Goal: Task Accomplishment & Management: Complete application form

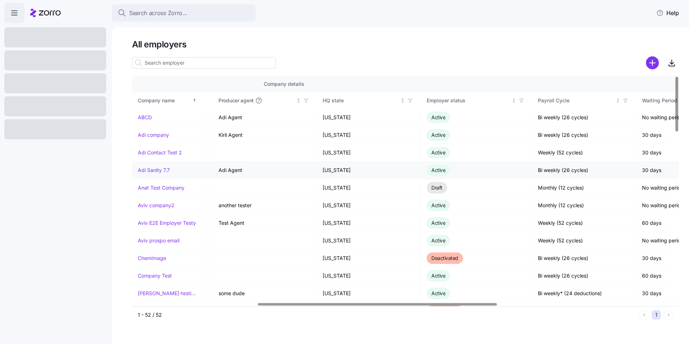
scroll to position [0, 312]
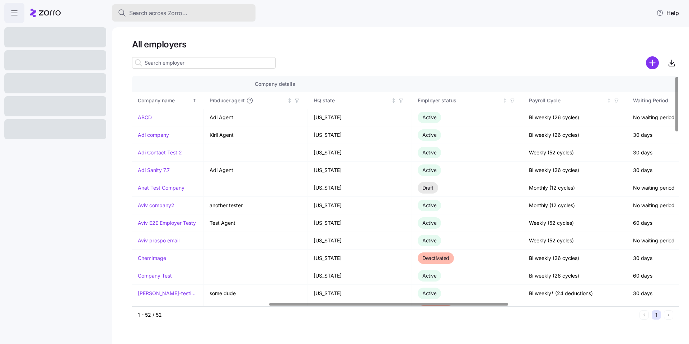
click at [153, 20] on button "Search across Zorro..." at bounding box center [183, 12] width 143 height 17
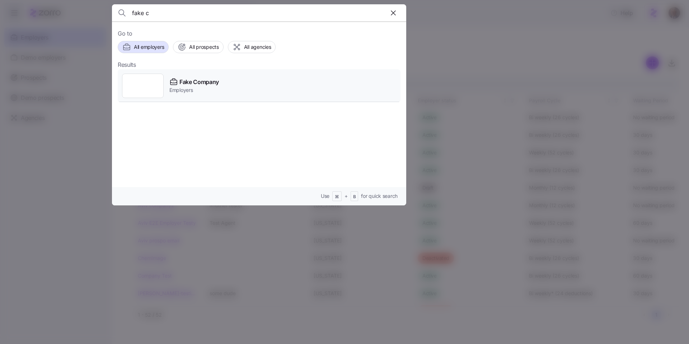
type input "fake c"
click at [216, 86] on span "Fake Company" at bounding box center [198, 81] width 39 height 9
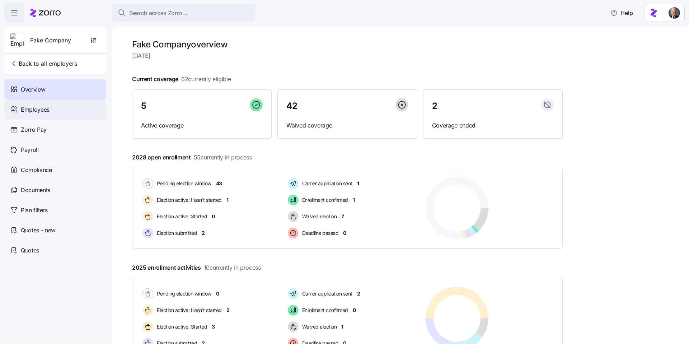
click at [29, 110] on span "Employees" at bounding box center [35, 109] width 29 height 9
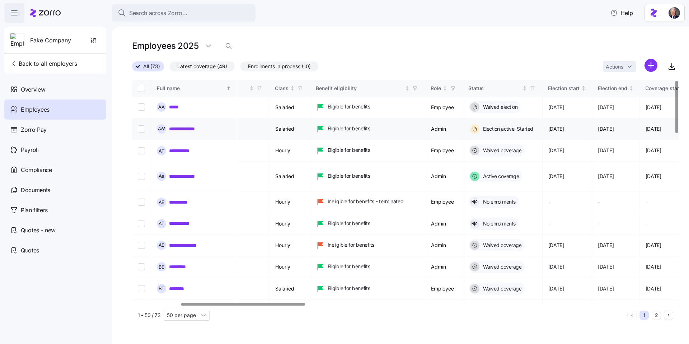
scroll to position [0, 221]
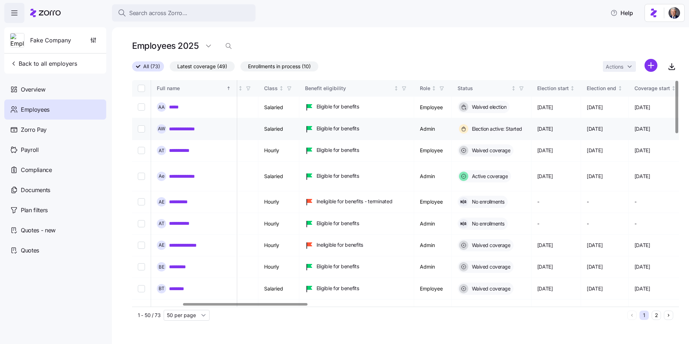
click at [541, 125] on span "[DATE]" at bounding box center [545, 128] width 16 height 7
click at [586, 125] on span "[DATE]" at bounding box center [594, 128] width 16 height 7
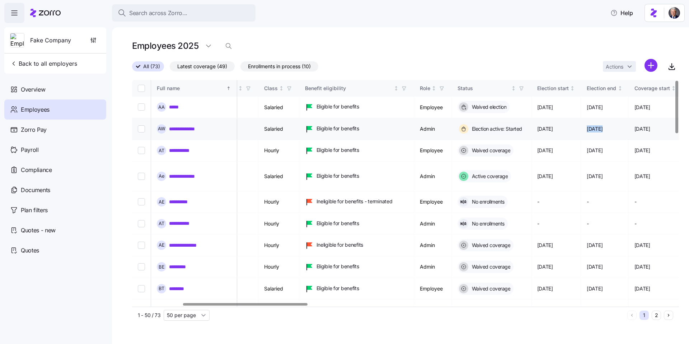
click at [586, 125] on span "[DATE]" at bounding box center [594, 128] width 16 height 7
click at [634, 126] on span "[DATE]" at bounding box center [642, 128] width 16 height 7
click at [545, 125] on span "[DATE]" at bounding box center [545, 128] width 16 height 7
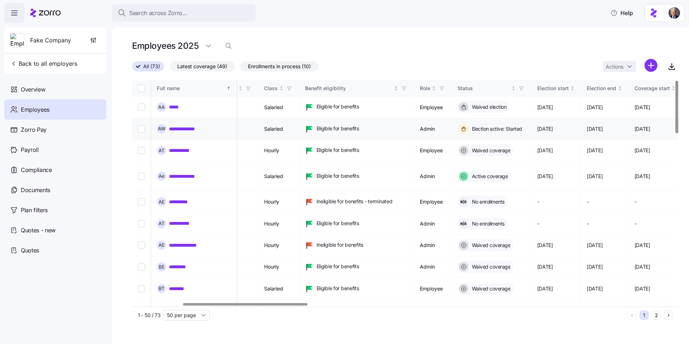
click at [545, 125] on span "[DATE]" at bounding box center [545, 128] width 16 height 7
click at [537, 125] on span "[DATE]" at bounding box center [545, 128] width 16 height 7
click at [414, 124] on td "Admin" at bounding box center [433, 129] width 38 height 22
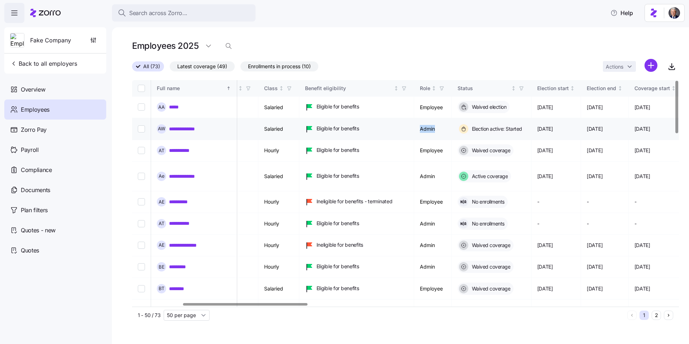
click at [414, 124] on td "Admin" at bounding box center [433, 129] width 38 height 22
click at [337, 125] on span "Eligible for benefits" at bounding box center [337, 128] width 43 height 7
click at [324, 125] on span "Eligible for benefits" at bounding box center [337, 128] width 43 height 7
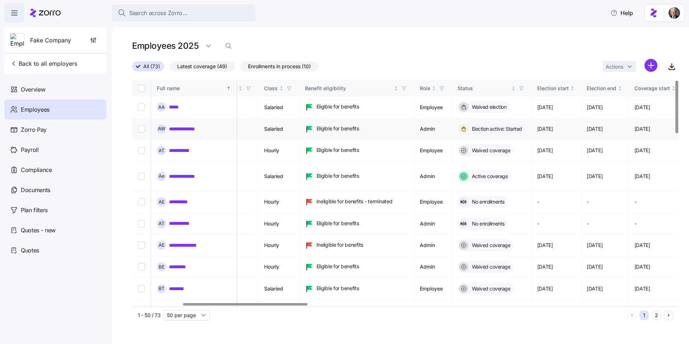
click at [267, 124] on td "Salaried" at bounding box center [278, 129] width 41 height 22
click at [258, 124] on td "Salaried" at bounding box center [278, 129] width 41 height 22
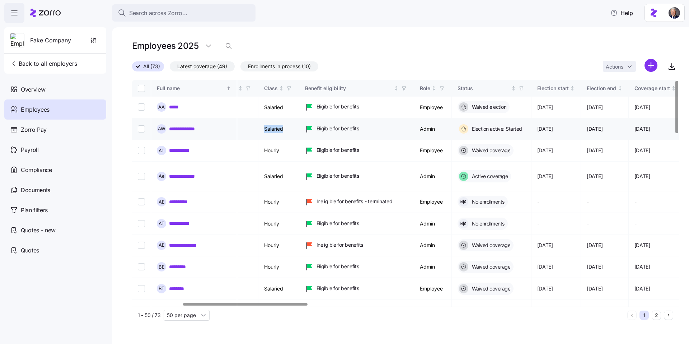
click at [258, 124] on td "Salaried" at bounding box center [278, 129] width 41 height 22
click at [261, 124] on td "Salaried" at bounding box center [278, 129] width 41 height 22
click at [172, 173] on link "**********" at bounding box center [185, 176] width 33 height 7
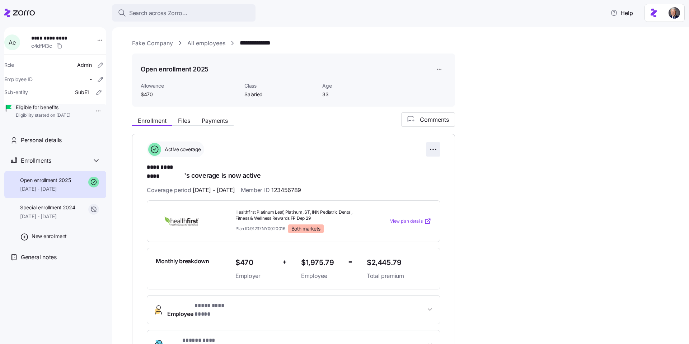
click at [433, 149] on html "**********" at bounding box center [344, 169] width 689 height 339
click at [410, 179] on span "Change enrollment details" at bounding box center [383, 178] width 58 height 7
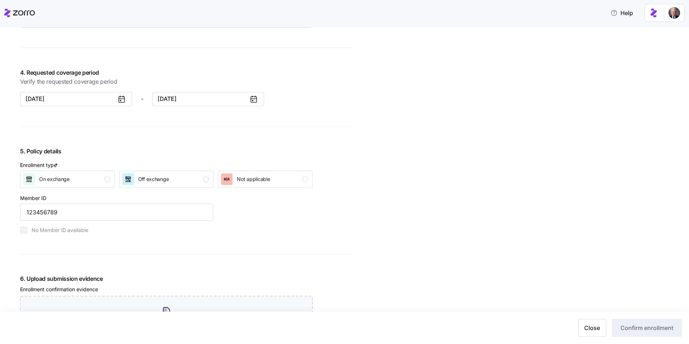
scroll to position [603, 0]
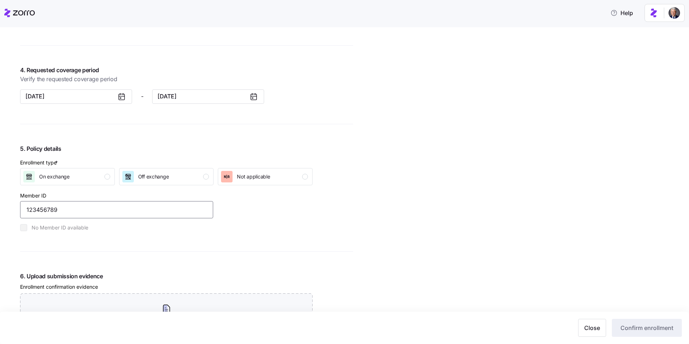
click at [99, 202] on input "123456789" at bounding box center [116, 209] width 193 height 17
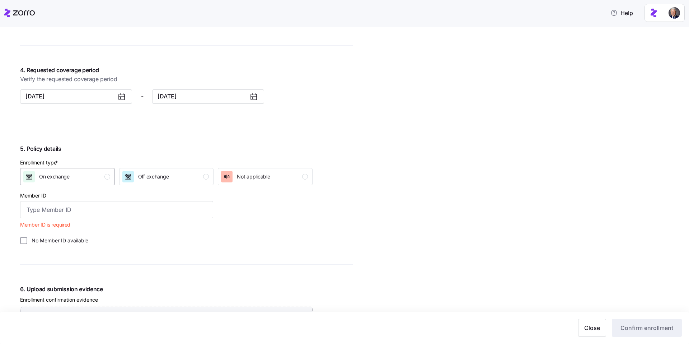
click at [93, 173] on div "On exchange" at bounding box center [66, 176] width 87 height 11
click at [109, 211] on input "Member ID" at bounding box center [116, 209] width 193 height 17
type input "123456768A"
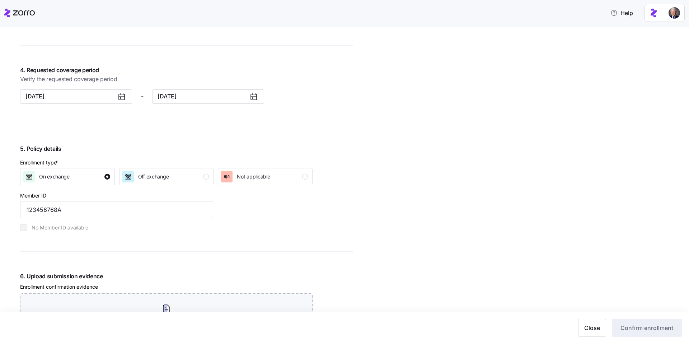
click at [297, 227] on div "Enrollment type * On exchange Off exchange Not applicable Member ID 123456768A …" at bounding box center [166, 195] width 298 height 78
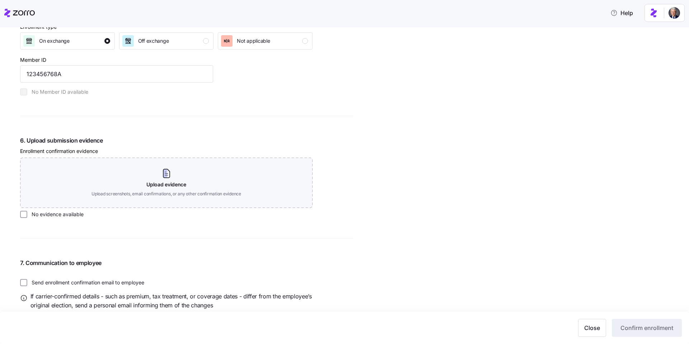
scroll to position [756, 0]
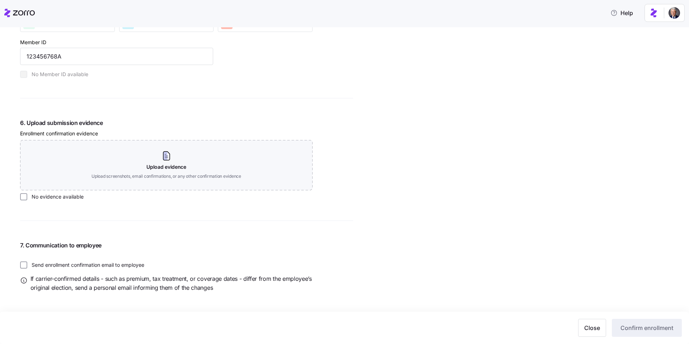
click at [63, 195] on label "No evidence available" at bounding box center [55, 196] width 56 height 7
click at [27, 195] on input "No evidence available" at bounding box center [23, 196] width 7 height 7
click at [631, 328] on span "Confirm enrollment" at bounding box center [646, 327] width 53 height 9
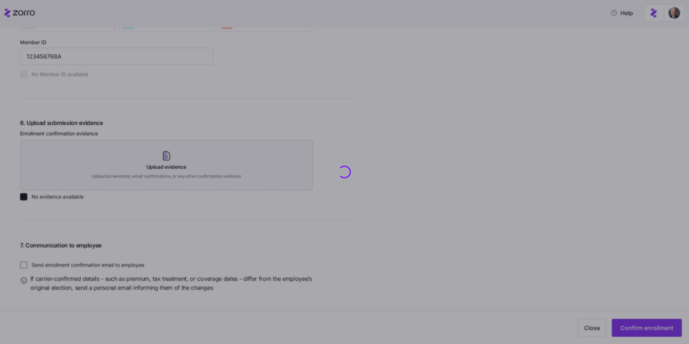
checkbox input "false"
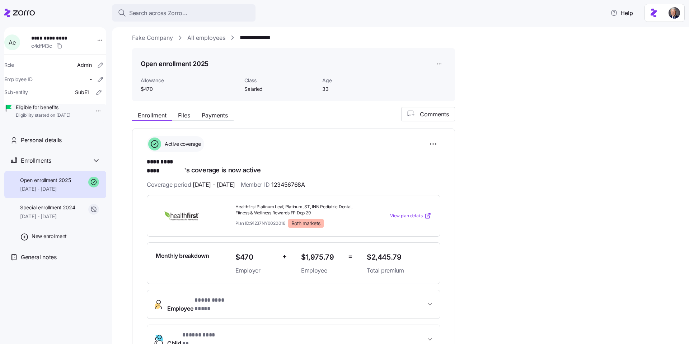
scroll to position [6, 0]
click at [432, 137] on html "**********" at bounding box center [344, 169] width 689 height 339
click at [387, 171] on span "Change enrollment details" at bounding box center [383, 172] width 58 height 7
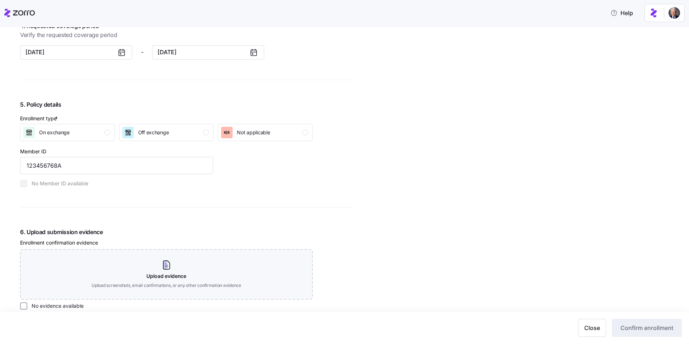
scroll to position [609, 0]
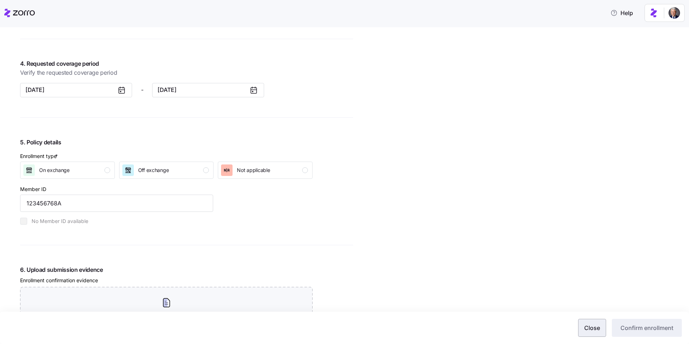
click at [586, 322] on button "Close" at bounding box center [592, 328] width 28 height 18
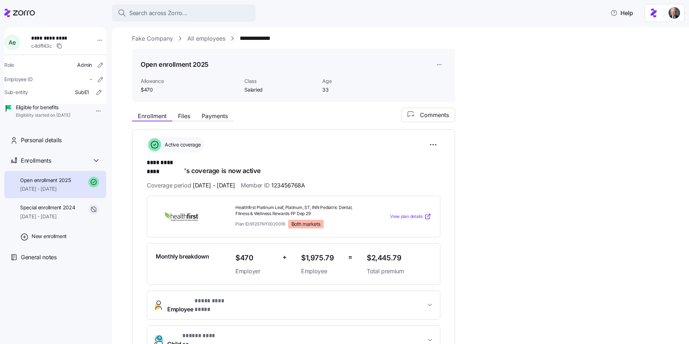
scroll to position [4, 0]
click at [270, 206] on span "Healthfirst Platinum Leaf, Platinum, ST, INN Pediatric Dental, Fitness & Wellne…" at bounding box center [298, 212] width 126 height 12
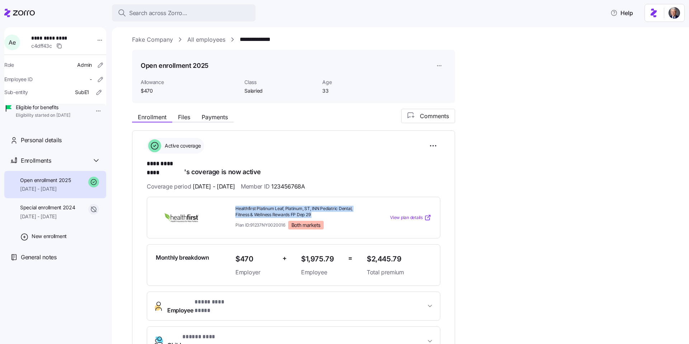
click at [251, 206] on span "Healthfirst Platinum Leaf, Platinum, ST, INN Pediatric Dental, Fitness & Wellne…" at bounding box center [298, 212] width 126 height 12
click at [287, 206] on span "Healthfirst Platinum Leaf, Platinum, ST, INN Pediatric Dental, Fitness & Wellne…" at bounding box center [298, 212] width 126 height 12
click at [435, 145] on html "**********" at bounding box center [344, 169] width 689 height 339
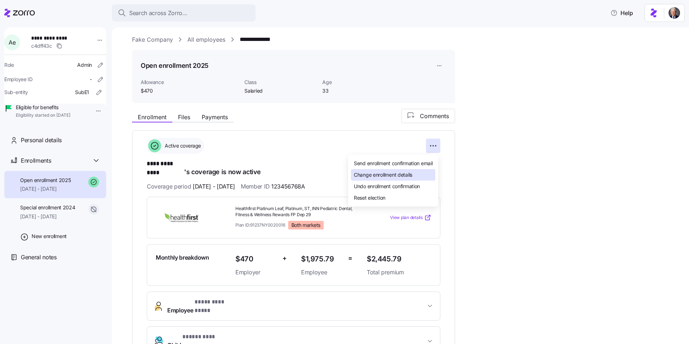
click at [404, 176] on span "Change enrollment details" at bounding box center [383, 174] width 58 height 7
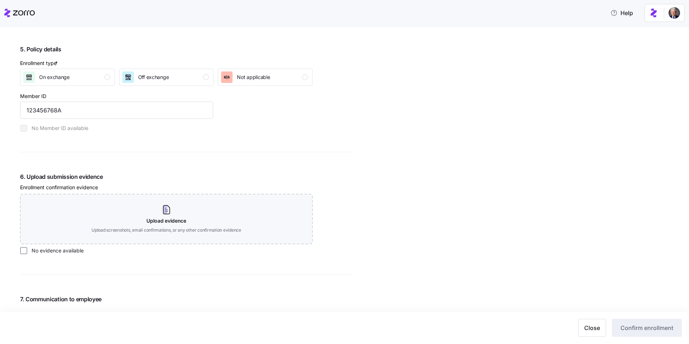
scroll to position [679, 0]
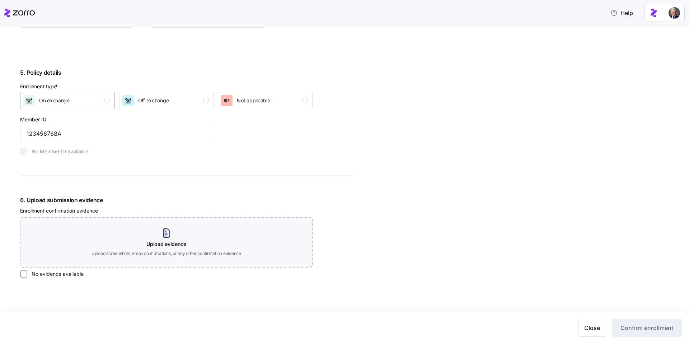
click at [67, 99] on span "On exchange" at bounding box center [54, 100] width 30 height 7
click at [52, 271] on label "No evidence available" at bounding box center [55, 273] width 56 height 7
click at [27, 271] on input "No evidence available" at bounding box center [23, 273] width 7 height 7
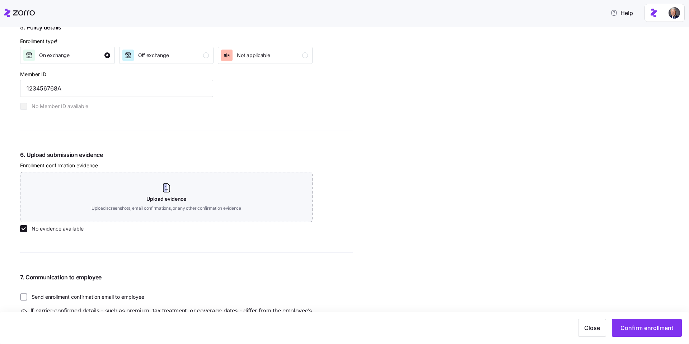
scroll to position [756, 0]
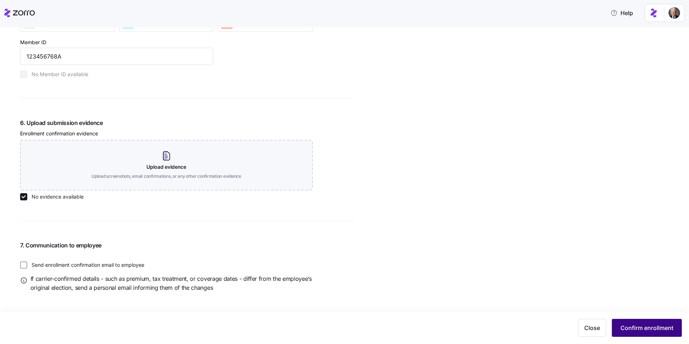
click at [647, 329] on span "Confirm enrollment" at bounding box center [646, 327] width 53 height 9
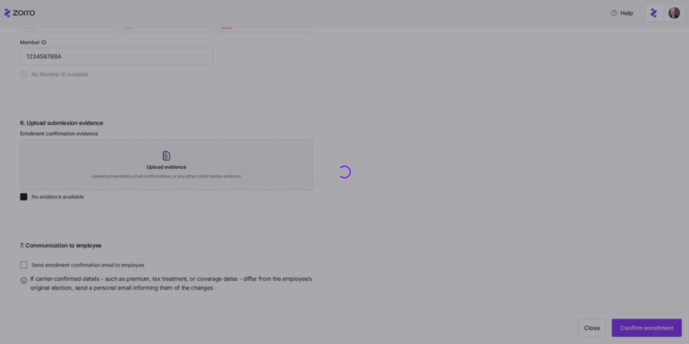
checkbox input "false"
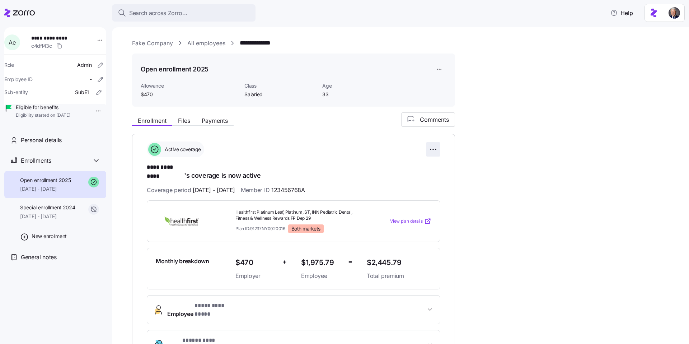
click at [431, 147] on html "**********" at bounding box center [344, 169] width 689 height 339
click at [308, 177] on html "**********" at bounding box center [344, 169] width 689 height 339
click at [432, 148] on html "**********" at bounding box center [344, 169] width 689 height 339
click at [374, 181] on span "Change enrollment details" at bounding box center [383, 178] width 58 height 7
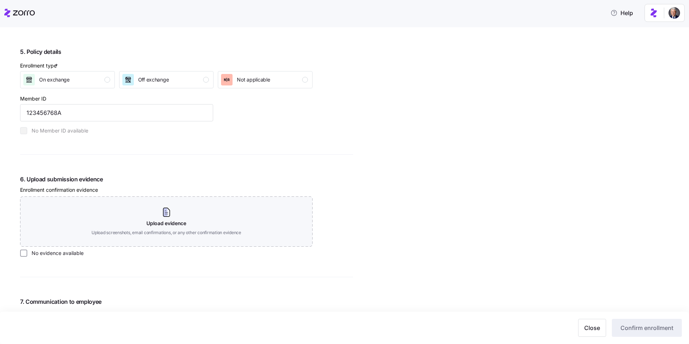
scroll to position [756, 0]
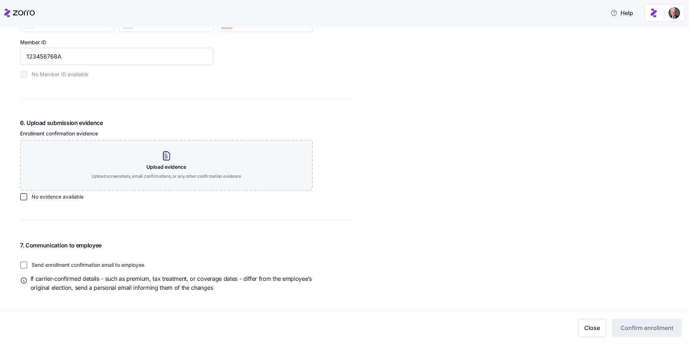
click at [22, 197] on input "No evidence available" at bounding box center [23, 196] width 7 height 7
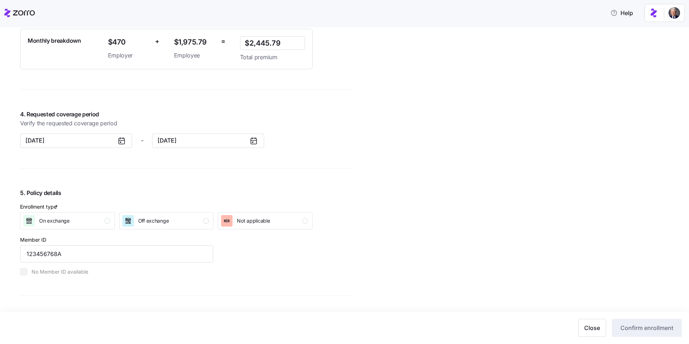
scroll to position [555, 0]
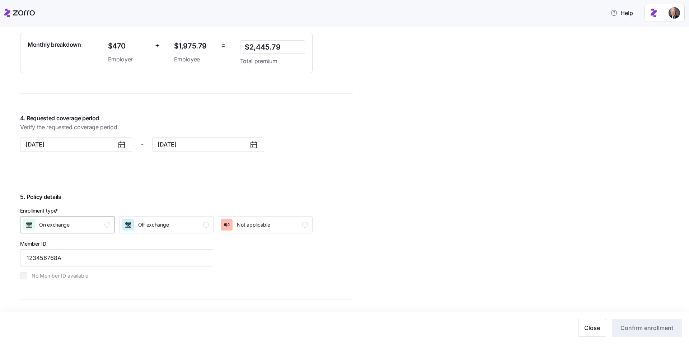
click at [96, 224] on div "On exchange" at bounding box center [66, 224] width 87 height 11
click at [651, 325] on span "Confirm enrollment" at bounding box center [646, 327] width 53 height 9
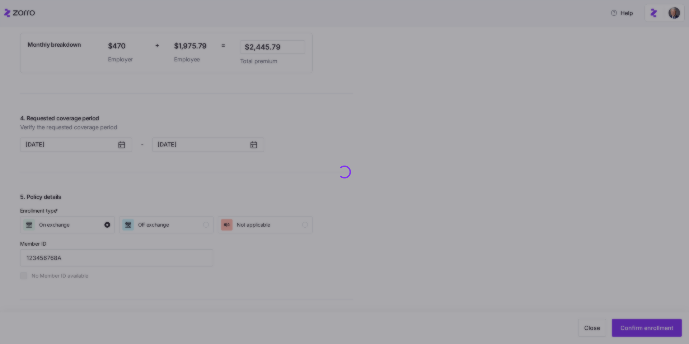
checkbox input "false"
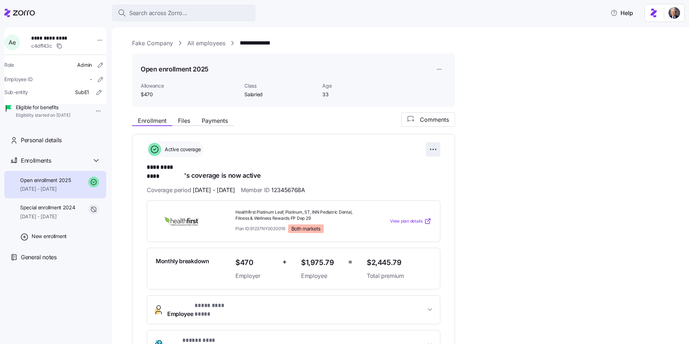
click at [432, 146] on html "**********" at bounding box center [344, 169] width 689 height 339
click at [439, 72] on html "**********" at bounding box center [344, 169] width 689 height 339
click at [438, 70] on html "**********" at bounding box center [344, 169] width 689 height 339
click at [430, 145] on html "**********" at bounding box center [344, 169] width 689 height 339
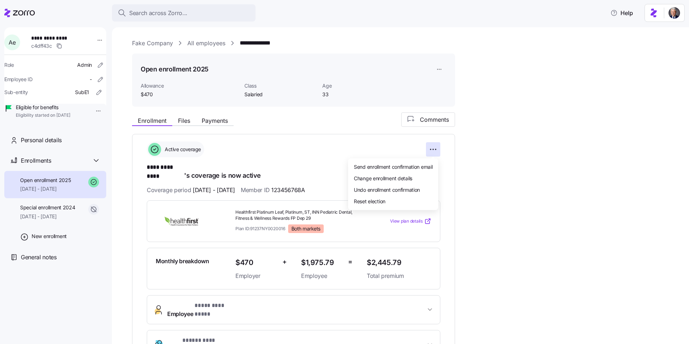
drag, startPoint x: 375, startPoint y: 171, endPoint x: 357, endPoint y: 142, distance: 33.7
click at [357, 142] on html "**********" at bounding box center [344, 169] width 689 height 339
click at [378, 183] on div "Change enrollment details" at bounding box center [393, 178] width 84 height 11
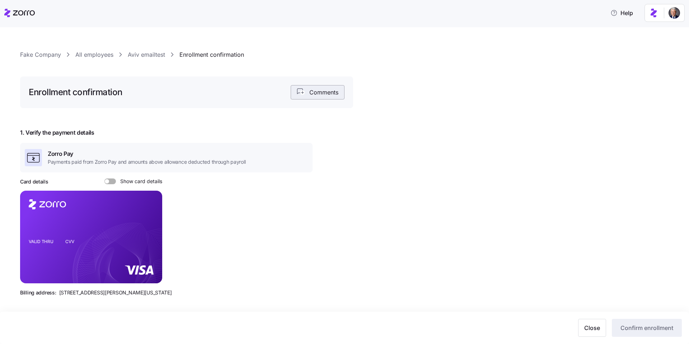
click at [317, 88] on span "Comments" at bounding box center [323, 92] width 29 height 9
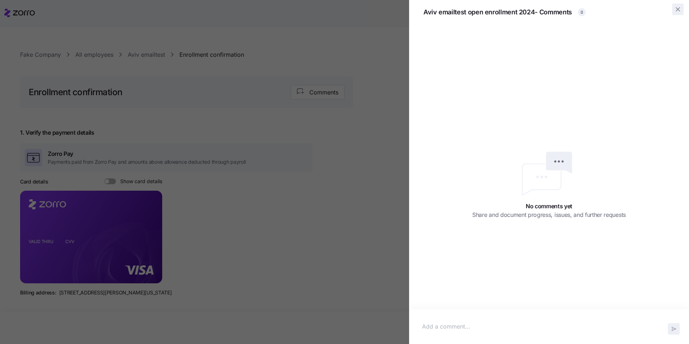
click at [679, 9] on icon "button" at bounding box center [677, 9] width 7 height 7
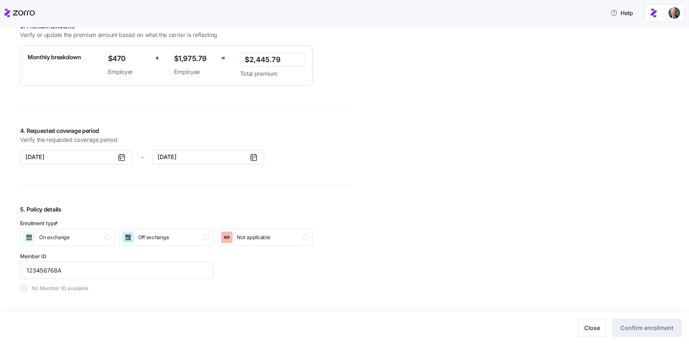
scroll to position [420, 0]
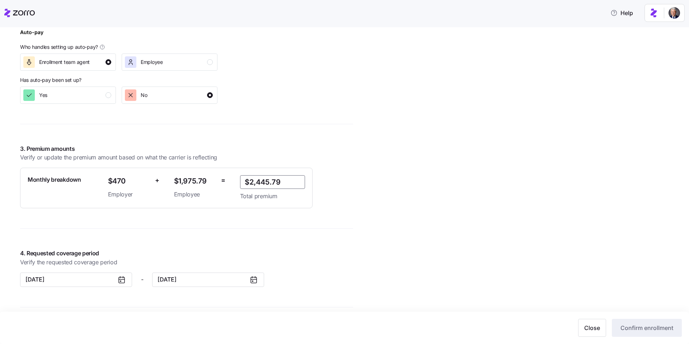
click at [287, 183] on input "$2,445.79" at bounding box center [272, 182] width 65 height 14
click at [352, 188] on div "3. Premium amounts Verify or update the premium amount based on what the carrie…" at bounding box center [186, 176] width 333 height 64
click at [296, 187] on input "$2,445.70" at bounding box center [272, 182] width 65 height 14
type input "$2,445.79"
click at [406, 195] on div "Fake Company All employees Aviv emailtest Enrollment confirmation Enrollment co…" at bounding box center [349, 145] width 659 height 1052
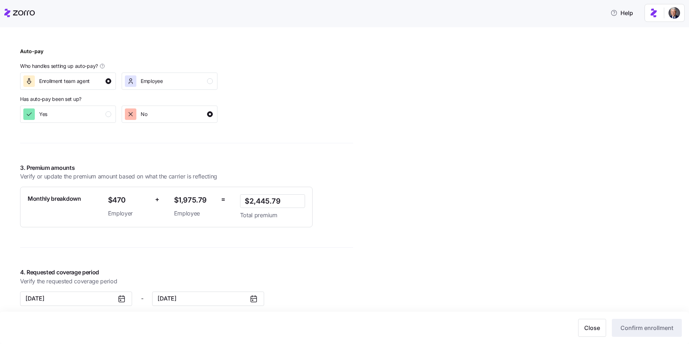
scroll to position [335, 0]
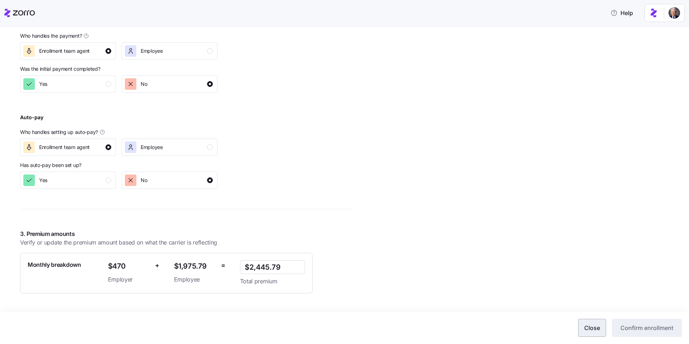
click at [598, 329] on span "Close" at bounding box center [592, 327] width 16 height 9
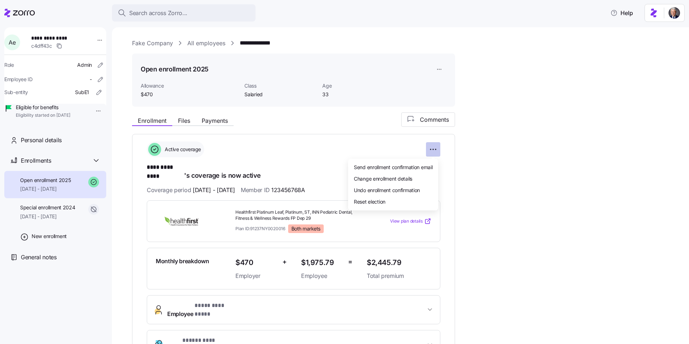
click at [426, 148] on html "**********" at bounding box center [344, 169] width 689 height 339
click at [388, 177] on span "Change enrollment details" at bounding box center [383, 178] width 58 height 7
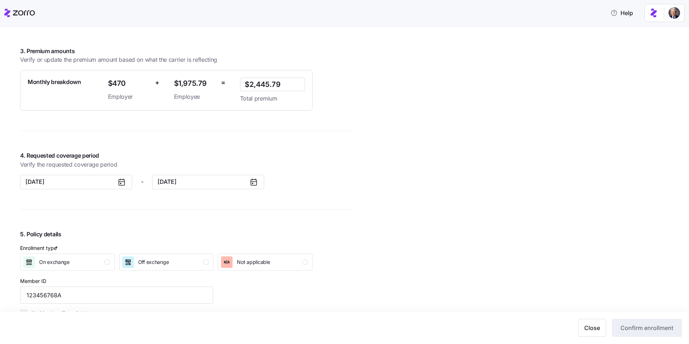
scroll to position [521, 0]
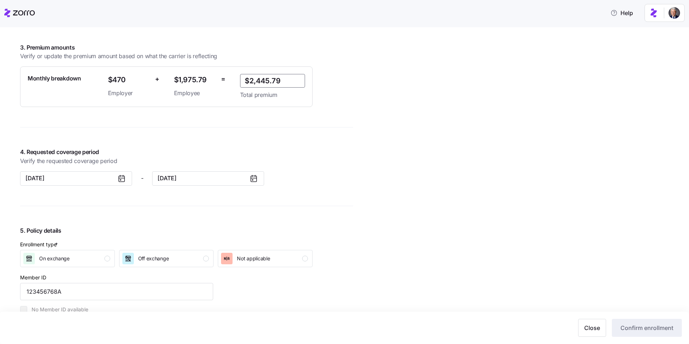
click at [283, 80] on input "$2,445.79" at bounding box center [272, 81] width 65 height 14
type input "$2,445.70"
click at [407, 126] on div "Fake Company All employees Aviv emailtest Enrollment confirmation Enrollment co…" at bounding box center [349, 44] width 659 height 1052
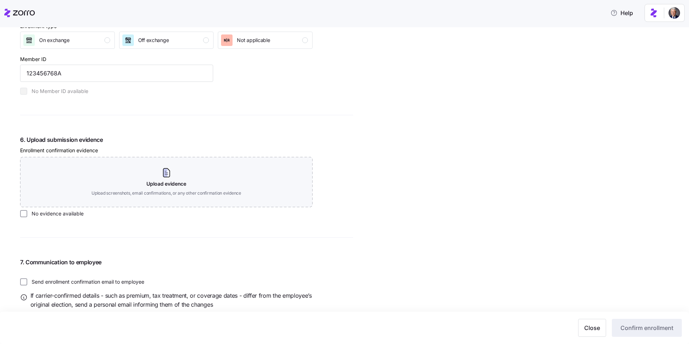
scroll to position [756, 0]
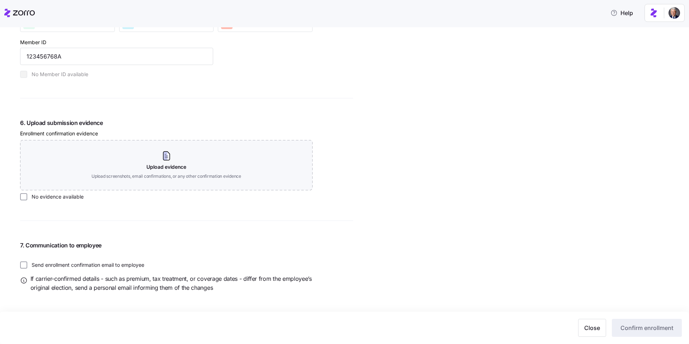
click at [37, 195] on label "No evidence available" at bounding box center [55, 196] width 56 height 7
click at [27, 195] on input "No evidence available" at bounding box center [23, 196] width 7 height 7
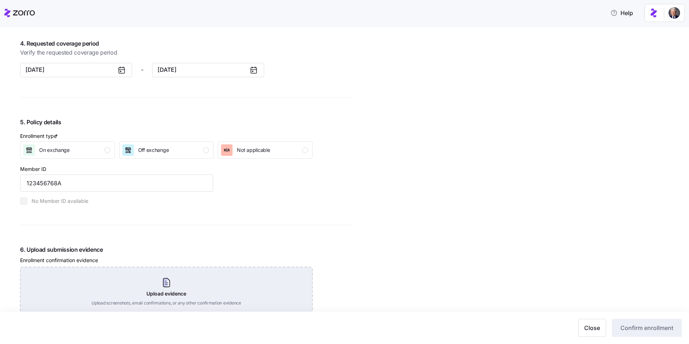
scroll to position [609, 0]
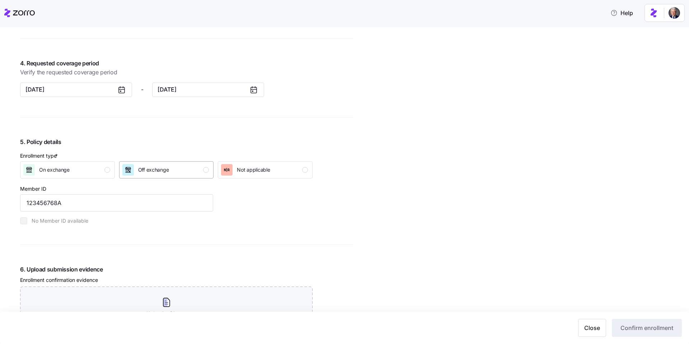
click at [140, 165] on div "Off exchange" at bounding box center [153, 169] width 31 height 11
click at [634, 333] on button "Confirm enrollment" at bounding box center [647, 328] width 70 height 18
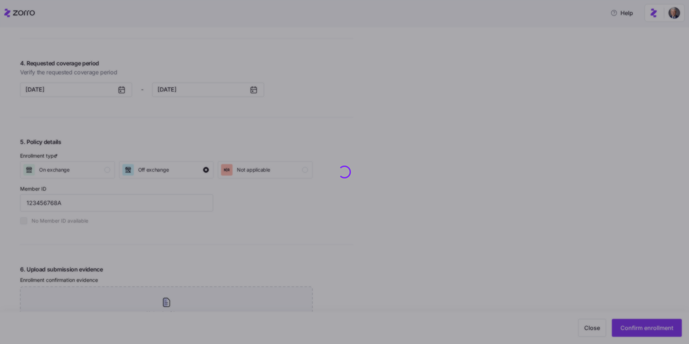
checkbox input "false"
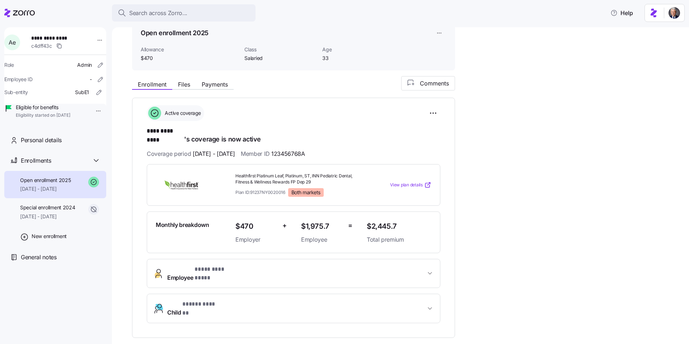
scroll to position [38, 0]
click at [373, 219] on span "$2,445.7" at bounding box center [399, 225] width 65 height 12
click at [395, 219] on span "$2,445.7" at bounding box center [399, 225] width 65 height 12
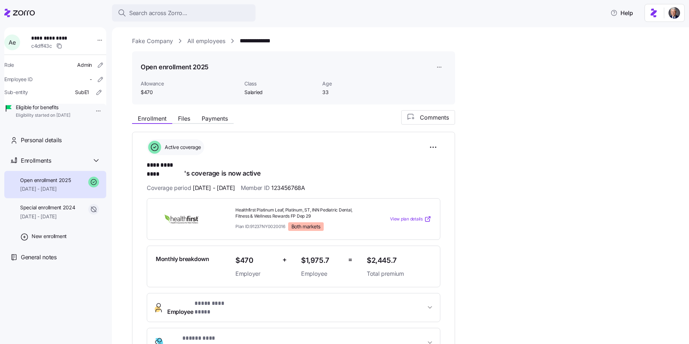
scroll to position [0, 0]
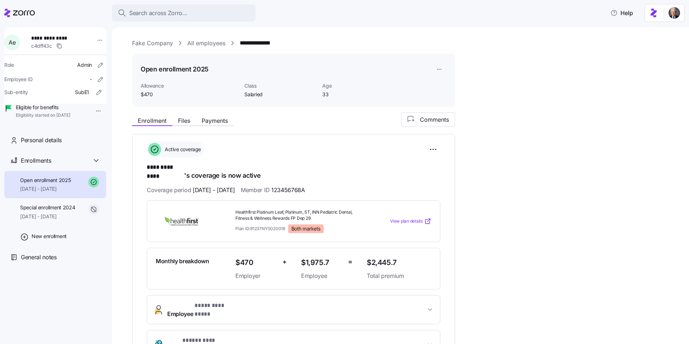
click at [260, 209] on span "Healthfirst Platinum Leaf, Platinum, ST, INN Pediatric Dental, Fitness & Wellne…" at bounding box center [298, 215] width 126 height 12
click at [206, 167] on h1 "**** ********* 's coverage is now active" at bounding box center [293, 171] width 293 height 17
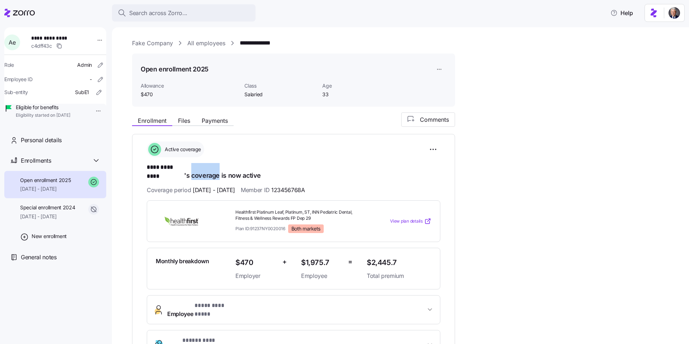
click at [206, 167] on h1 "**** ********* 's coverage is now active" at bounding box center [293, 171] width 293 height 17
click at [221, 177] on div "**********" at bounding box center [293, 249] width 293 height 217
click at [333, 185] on div "Coverage period [DATE] - [DATE] Member ID 123456768A" at bounding box center [293, 189] width 293 height 9
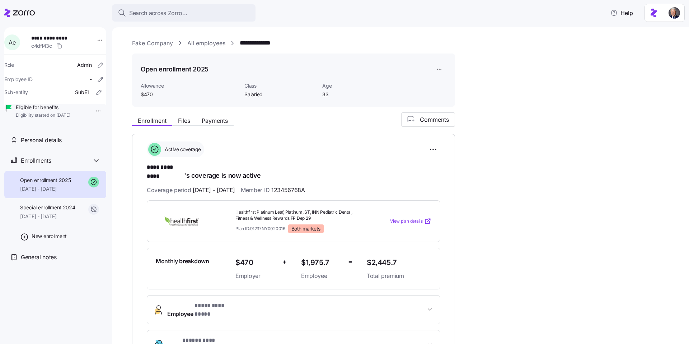
click at [333, 185] on div "Coverage period [DATE] - [DATE] Member ID 123456768A" at bounding box center [293, 189] width 293 height 9
click at [381, 217] on div "View plan details" at bounding box center [399, 220] width 65 height 7
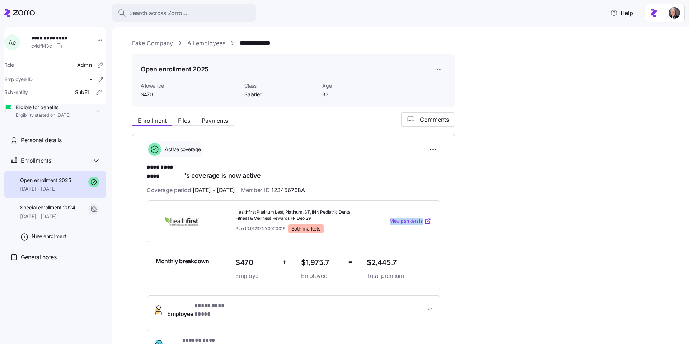
click at [274, 212] on span "Healthfirst Platinum Leaf, Platinum, ST, INN Pediatric Dental, Fitness & Wellne…" at bounding box center [298, 215] width 126 height 12
click at [255, 225] on span "Plan ID: 91237NY0020016" at bounding box center [260, 228] width 50 height 6
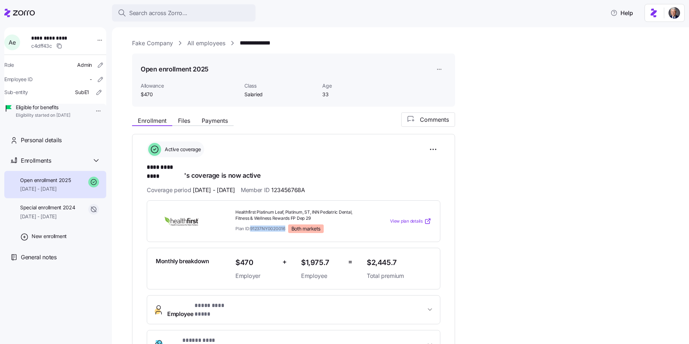
click at [255, 225] on span "Plan ID: 91237NY0020016" at bounding box center [260, 228] width 50 height 6
click at [187, 216] on img at bounding box center [182, 221] width 52 height 16
click at [187, 258] on div "Monthly breakdown" at bounding box center [193, 268] width 80 height 29
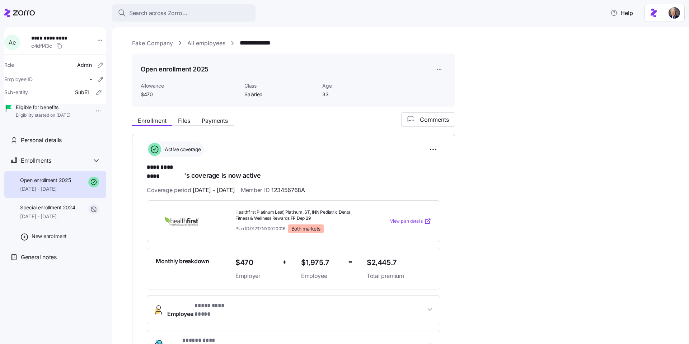
click at [187, 258] on div "Monthly breakdown" at bounding box center [193, 268] width 80 height 29
click at [256, 256] on span "$470" at bounding box center [255, 262] width 41 height 12
click at [242, 256] on span "$470" at bounding box center [255, 262] width 41 height 12
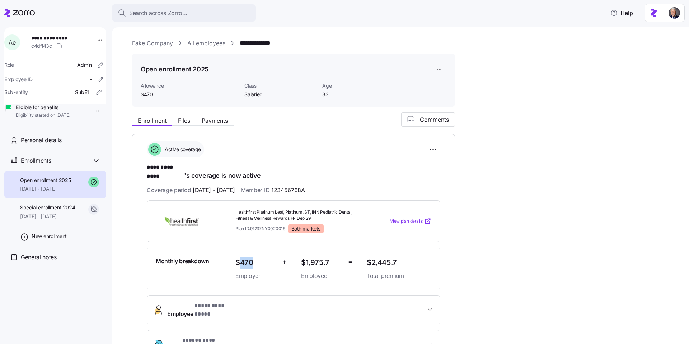
click at [242, 256] on span "$470" at bounding box center [255, 262] width 41 height 12
click at [298, 255] on div "$1,975.7 Employee" at bounding box center [321, 268] width 47 height 29
click at [322, 256] on span "$1,975.7" at bounding box center [321, 262] width 41 height 12
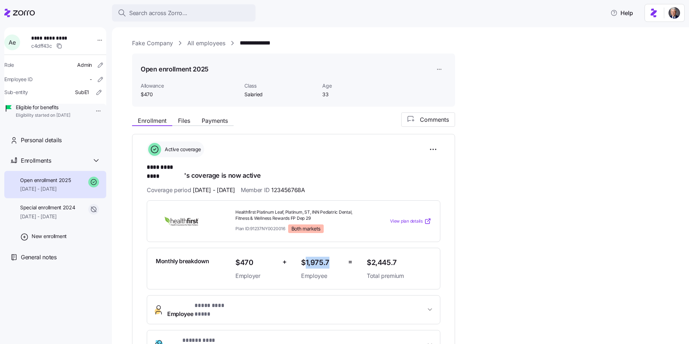
click at [322, 256] on span "$1,975.7" at bounding box center [321, 262] width 41 height 12
click at [384, 256] on span "$2,445.7" at bounding box center [399, 262] width 65 height 12
click at [378, 271] on span "Total premium" at bounding box center [399, 275] width 65 height 9
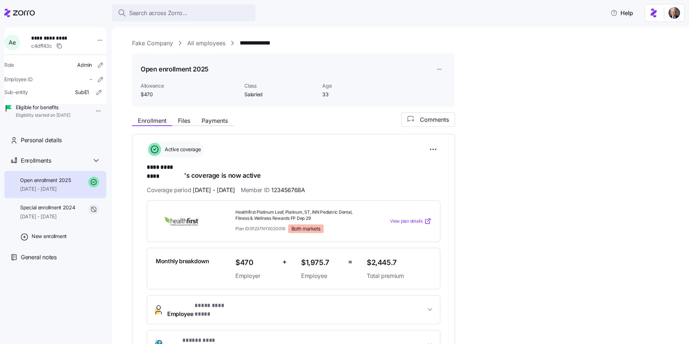
click at [378, 271] on span "Total premium" at bounding box center [399, 275] width 65 height 9
click at [318, 271] on span "Employee" at bounding box center [321, 275] width 41 height 9
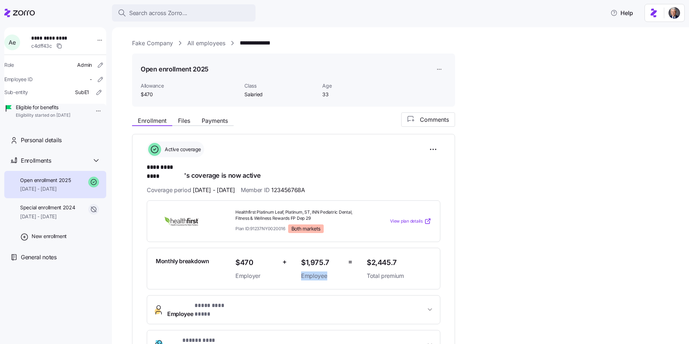
click at [248, 271] on span "Employer" at bounding box center [255, 275] width 41 height 9
click at [203, 301] on span "* **** ********* *" at bounding box center [214, 305] width 40 height 9
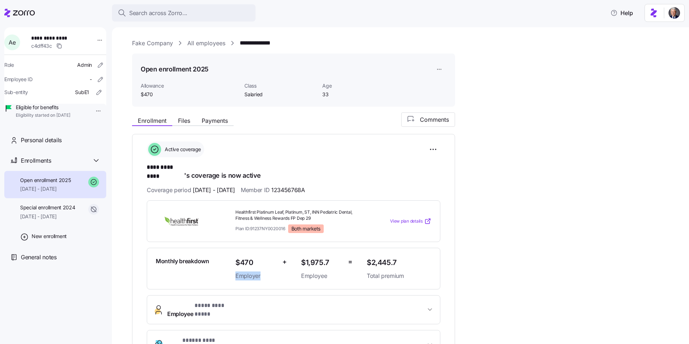
click at [203, 301] on span "* **** ********* *" at bounding box center [214, 305] width 40 height 9
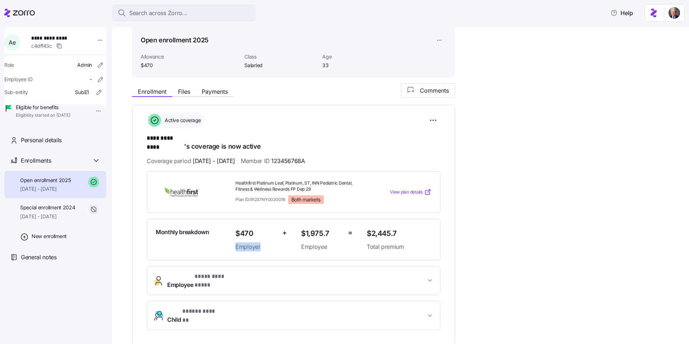
scroll to position [40, 0]
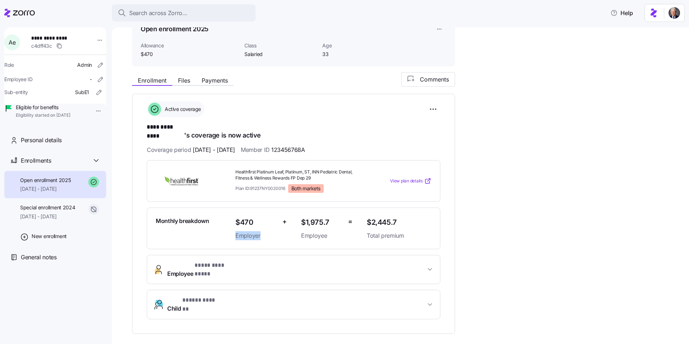
click at [197, 296] on span "* ***** ****** *" at bounding box center [198, 300] width 33 height 9
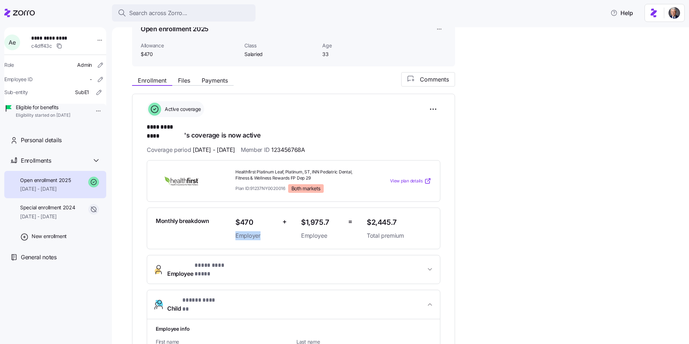
click at [197, 296] on span "* ***** ****** *" at bounding box center [198, 300] width 33 height 9
click at [276, 145] on span "Member ID 123456768A" at bounding box center [273, 149] width 64 height 9
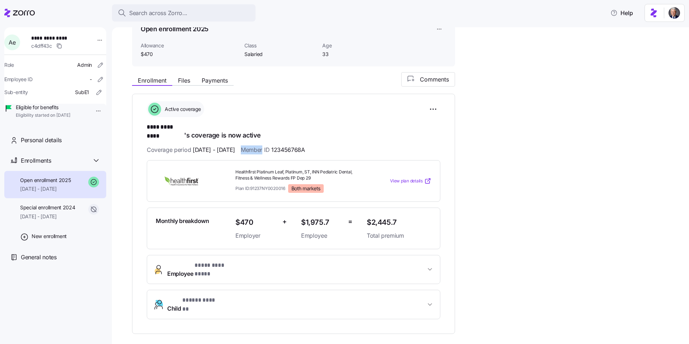
click at [276, 145] on span "Member ID 123456768A" at bounding box center [273, 149] width 64 height 9
click at [209, 146] on span "[DATE] - [DATE]" at bounding box center [214, 149] width 42 height 9
click at [179, 136] on div "**********" at bounding box center [293, 209] width 293 height 217
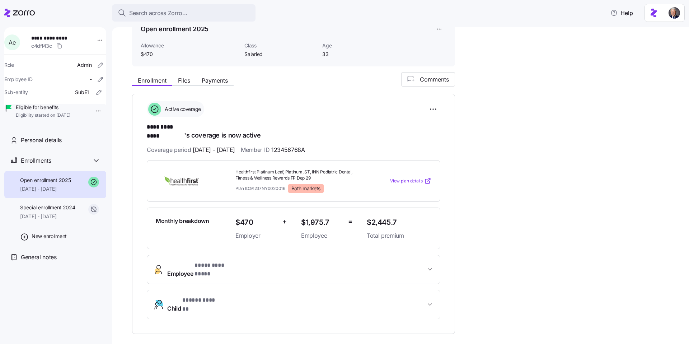
click at [179, 136] on div "**********" at bounding box center [293, 209] width 293 height 217
click at [177, 130] on span "**** *********" at bounding box center [165, 127] width 37 height 9
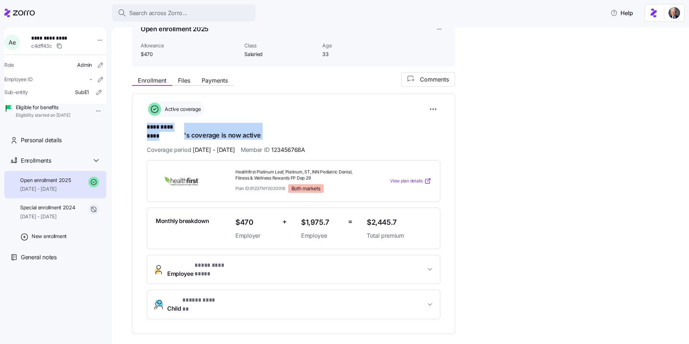
click at [203, 145] on span "[DATE] - [DATE]" at bounding box center [214, 149] width 42 height 9
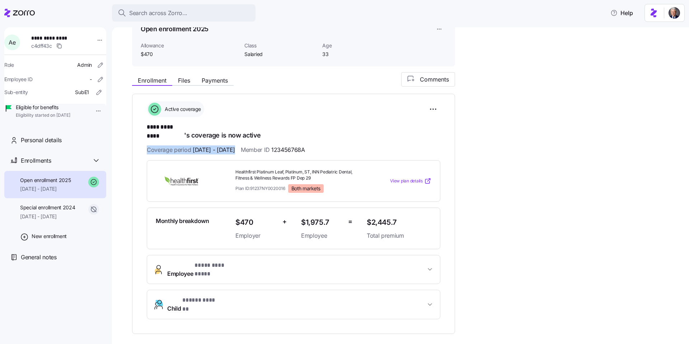
click at [300, 145] on span "123456768A" at bounding box center [288, 149] width 34 height 9
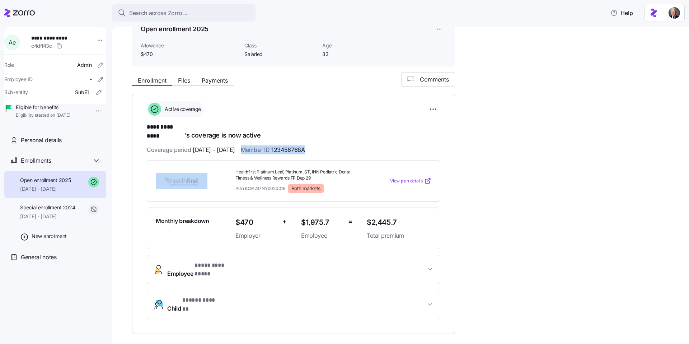
click at [302, 169] on span "Healthfirst Platinum Leaf, Platinum, ST, INN Pediatric Dental, Fitness & Wellne…" at bounding box center [298, 175] width 126 height 12
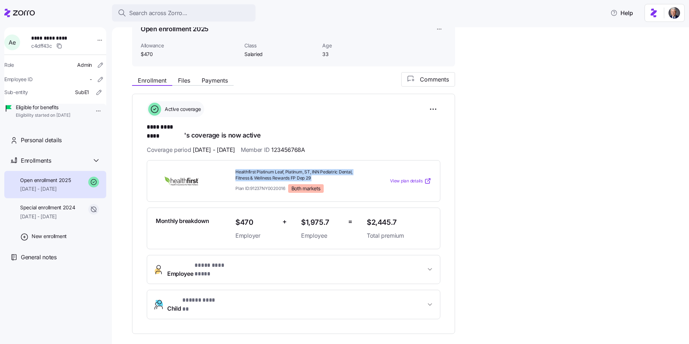
click at [309, 169] on span "Healthfirst Platinum Leaf, Platinum, ST, INN Pediatric Dental, Fitness & Wellne…" at bounding box center [298, 175] width 126 height 12
click at [431, 110] on html "**********" at bounding box center [344, 169] width 689 height 339
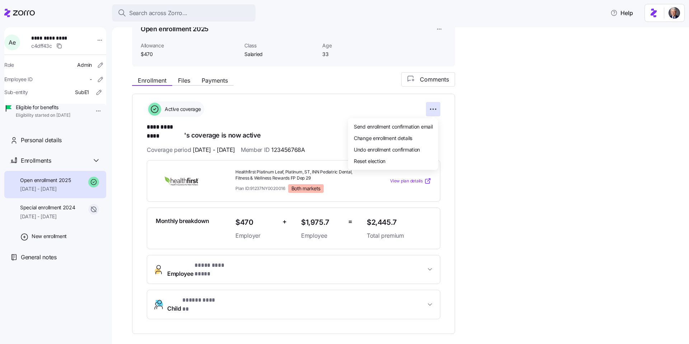
click at [510, 115] on html "**********" at bounding box center [344, 169] width 689 height 339
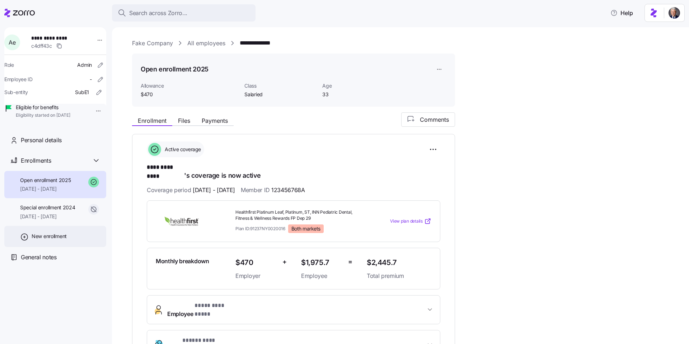
click at [53, 240] on span "New enrollment" at bounding box center [49, 235] width 35 height 7
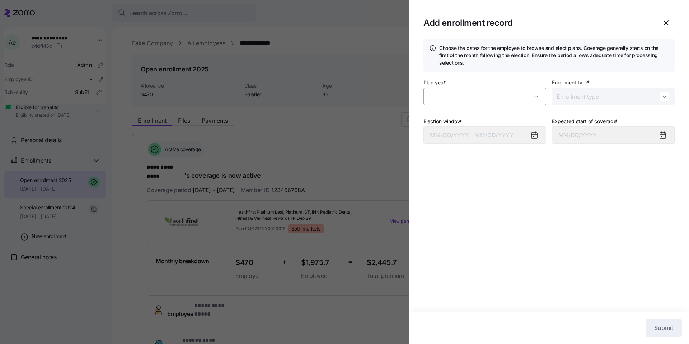
click at [508, 94] on input "Plan year *" at bounding box center [484, 96] width 123 height 17
click at [487, 99] on input "Plan year *" at bounding box center [484, 96] width 123 height 17
click at [300, 180] on div at bounding box center [344, 172] width 689 height 344
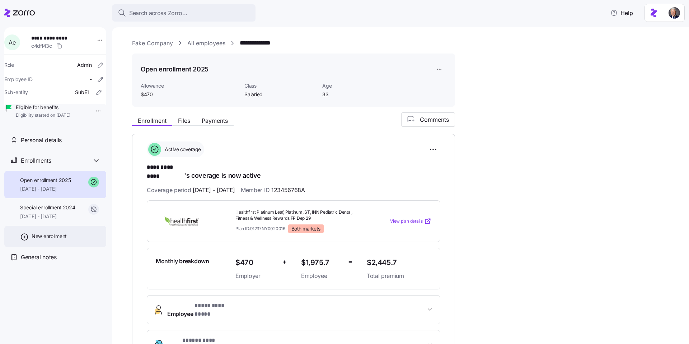
click at [57, 240] on span "New enrollment" at bounding box center [49, 235] width 35 height 7
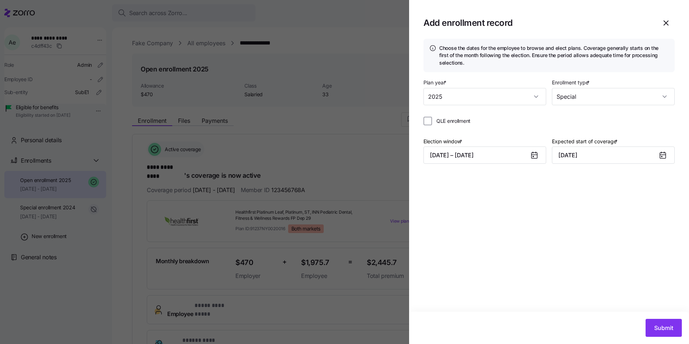
click at [467, 124] on span "QLE enrollment" at bounding box center [453, 120] width 34 height 7
click at [432, 124] on input "QLE enrollment" at bounding box center [427, 121] width 9 height 9
checkbox input "true"
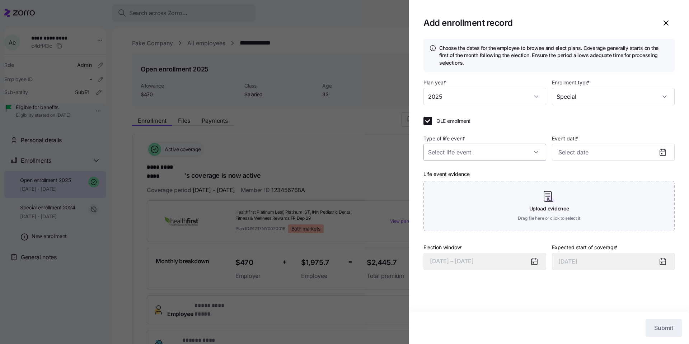
click at [472, 155] on input "Type of life event *" at bounding box center [484, 151] width 123 height 17
click at [477, 198] on div "Birth or new dependent" at bounding box center [484, 204] width 117 height 15
type input "Birth or new dependent"
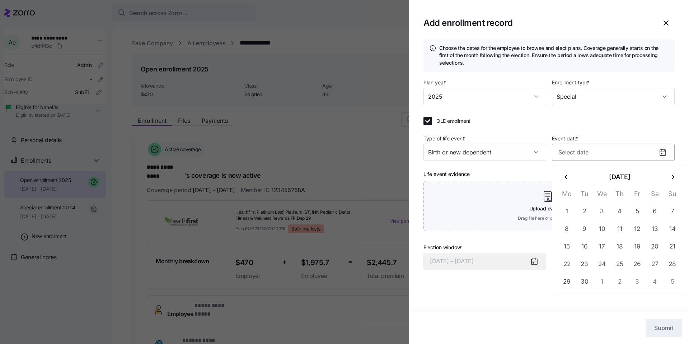
click at [580, 153] on input "Event date *" at bounding box center [613, 151] width 123 height 17
click at [625, 229] on button "11" at bounding box center [619, 228] width 17 height 17
type input "[DATE]"
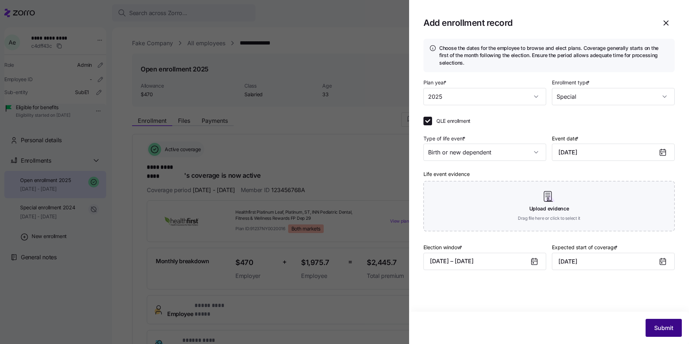
click at [659, 327] on span "Submit" at bounding box center [663, 327] width 19 height 9
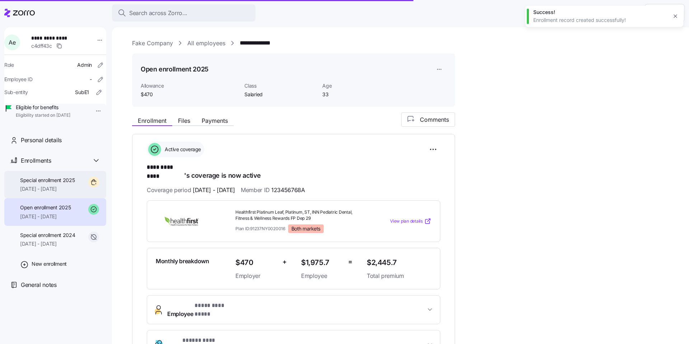
click at [51, 184] on span "Special enrollment 2025" at bounding box center [47, 179] width 55 height 7
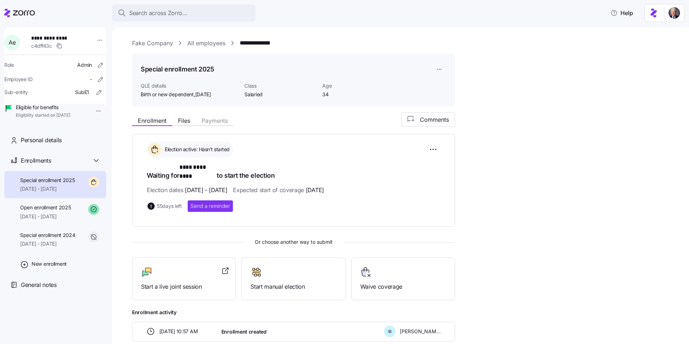
click at [445, 70] on html "**********" at bounding box center [344, 169] width 689 height 339
click at [450, 83] on div "Edit enrollment record" at bounding box center [464, 87] width 52 height 8
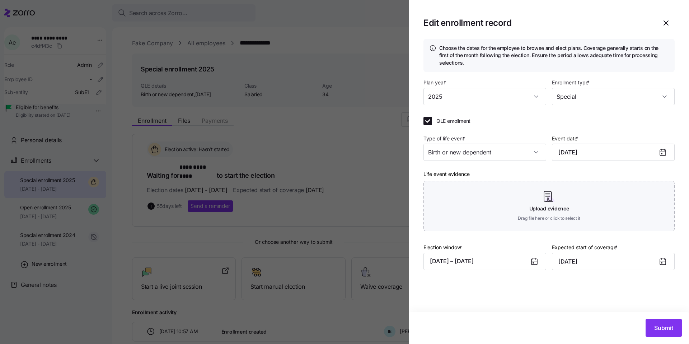
click at [364, 173] on div at bounding box center [344, 172] width 689 height 344
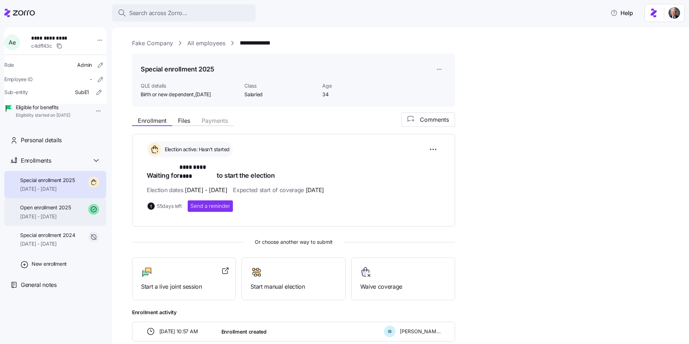
click at [53, 220] on span "[DATE] - [DATE]" at bounding box center [45, 216] width 51 height 7
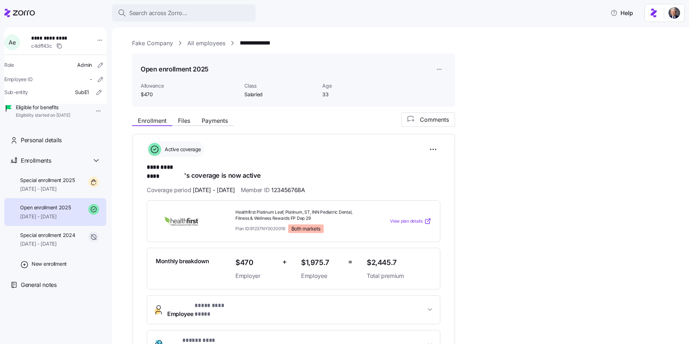
click at [443, 68] on html "**********" at bounding box center [344, 169] width 689 height 339
click at [448, 86] on div "Edit enrollment record" at bounding box center [464, 87] width 52 height 8
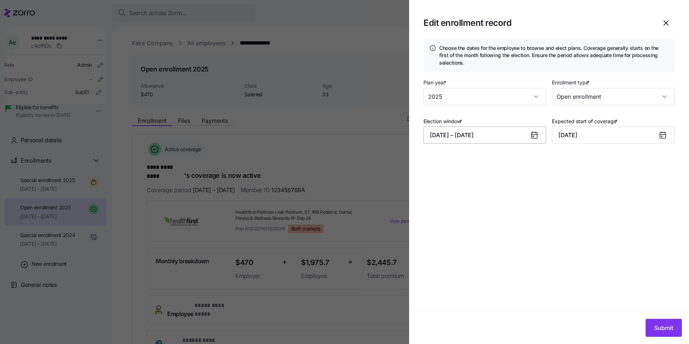
click at [487, 137] on button "[DATE] – [DATE]" at bounding box center [484, 134] width 123 height 17
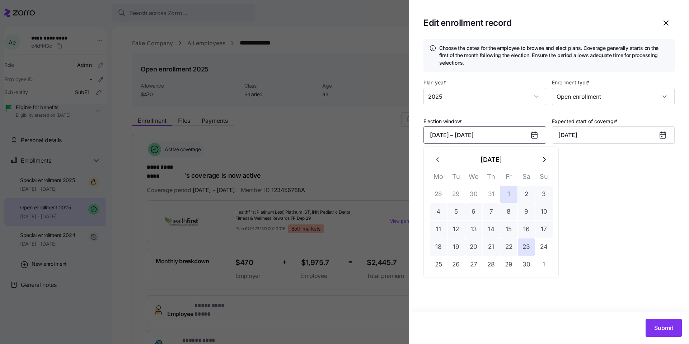
click at [646, 195] on div "Choose the dates for the employee to browse and elect plans. Coverage generally…" at bounding box center [549, 175] width 280 height 273
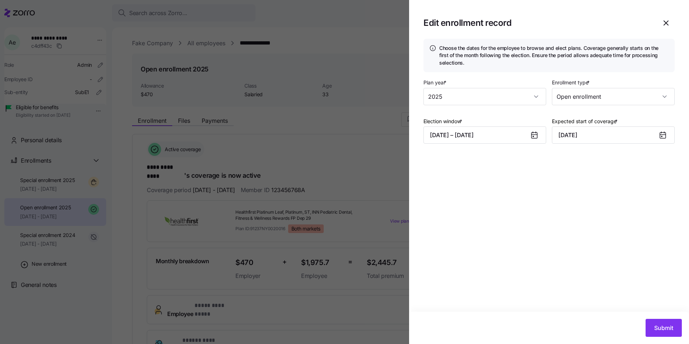
click at [301, 162] on div at bounding box center [344, 172] width 689 height 344
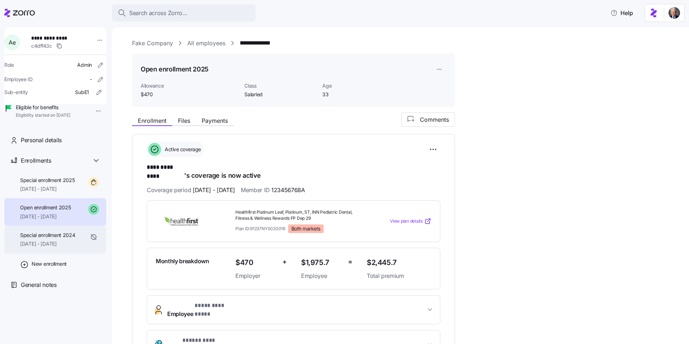
click at [60, 247] on span "[DATE] - [DATE]" at bounding box center [47, 243] width 55 height 7
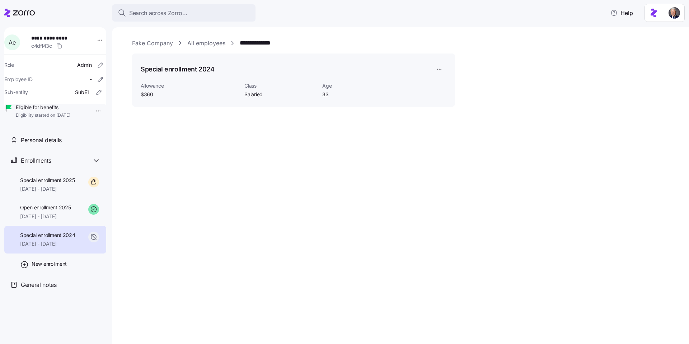
click at [440, 69] on html "**********" at bounding box center [344, 169] width 689 height 339
click at [463, 85] on div "Edit enrollment record" at bounding box center [464, 87] width 52 height 8
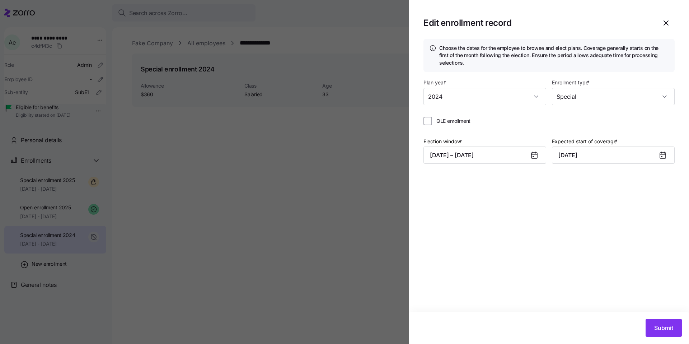
click at [459, 119] on span "QLE enrollment" at bounding box center [453, 120] width 34 height 7
click at [432, 119] on input "QLE enrollment" at bounding box center [427, 121] width 9 height 9
checkbox input "true"
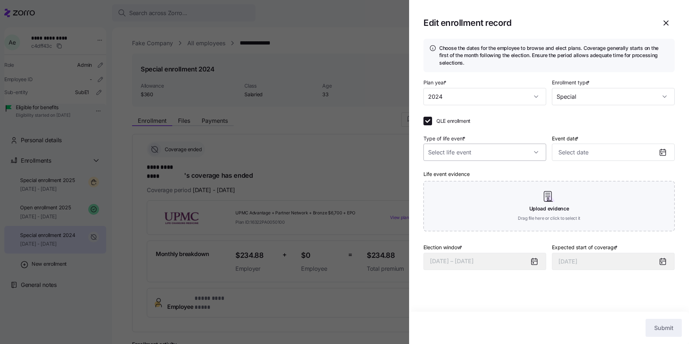
click at [465, 148] on input "Type of life event *" at bounding box center [484, 151] width 123 height 17
click at [462, 189] on div "Divorce" at bounding box center [484, 188] width 117 height 15
type input "Divorce"
click at [558, 156] on input "Event date *" at bounding box center [613, 151] width 123 height 17
click at [558, 176] on button "button" at bounding box center [566, 176] width 17 height 17
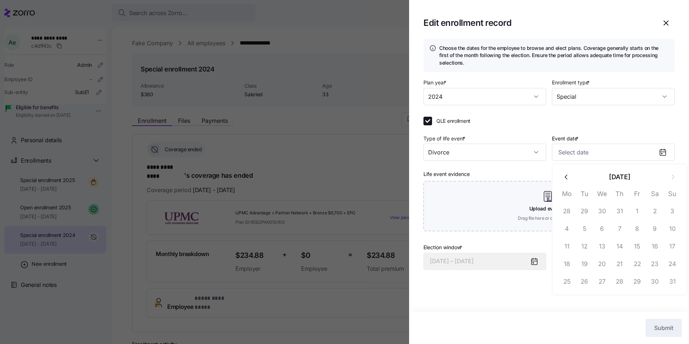
click at [558, 176] on button "button" at bounding box center [566, 176] width 17 height 17
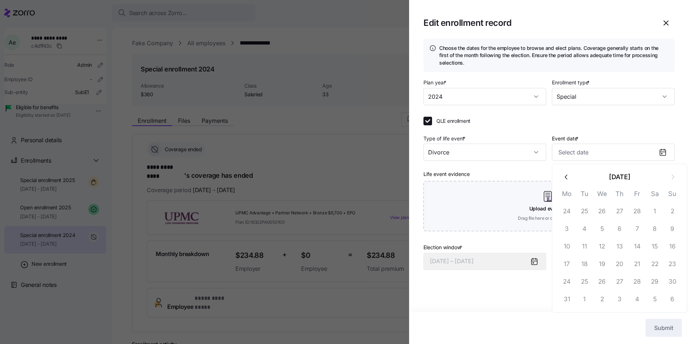
click at [558, 176] on button "button" at bounding box center [566, 176] width 17 height 17
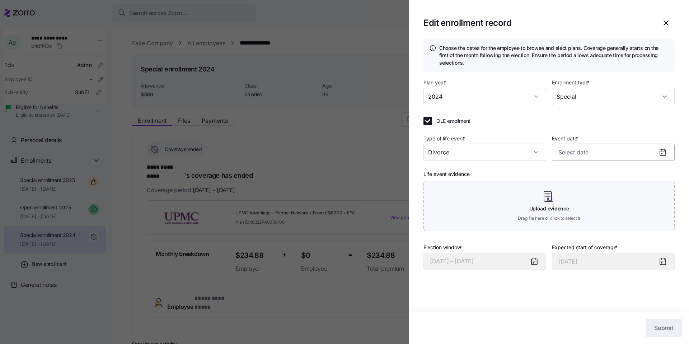
click at [602, 152] on input "Event date *" at bounding box center [613, 151] width 123 height 17
click at [642, 246] on button "18" at bounding box center [636, 246] width 17 height 17
type input "[DATE]"
click at [657, 329] on span "Submit" at bounding box center [663, 327] width 19 height 9
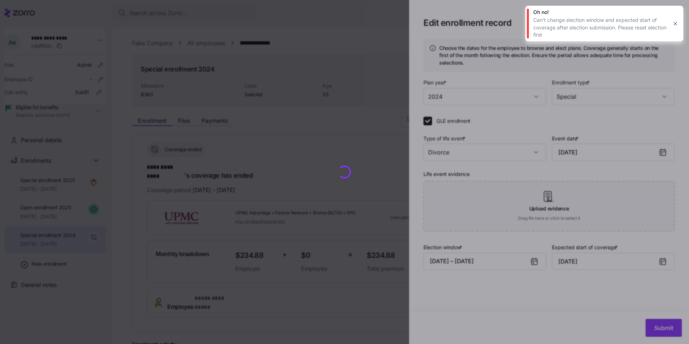
click at [677, 23] on icon "button" at bounding box center [675, 24] width 6 height 6
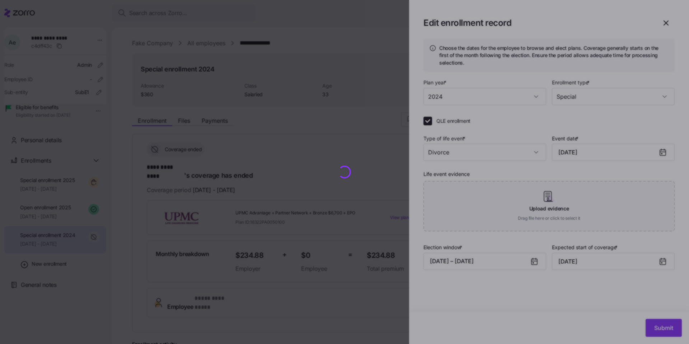
click at [664, 21] on div at bounding box center [344, 172] width 689 height 344
click at [317, 73] on div at bounding box center [344, 172] width 689 height 344
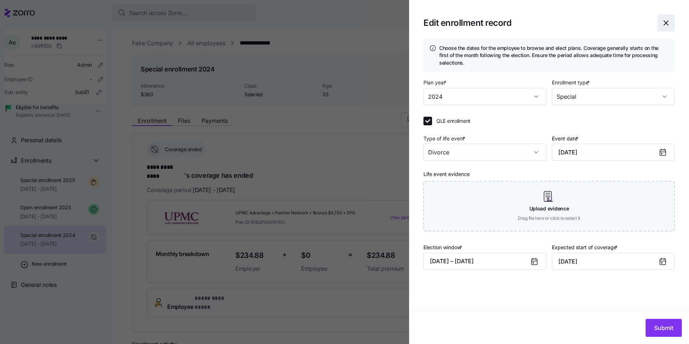
click at [665, 24] on icon "button" at bounding box center [665, 23] width 9 height 9
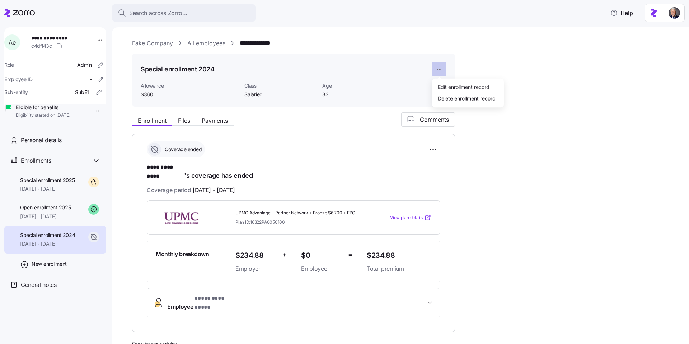
click at [443, 69] on html "**********" at bounding box center [344, 169] width 689 height 339
click at [443, 88] on div "Edit enrollment record" at bounding box center [464, 87] width 52 height 8
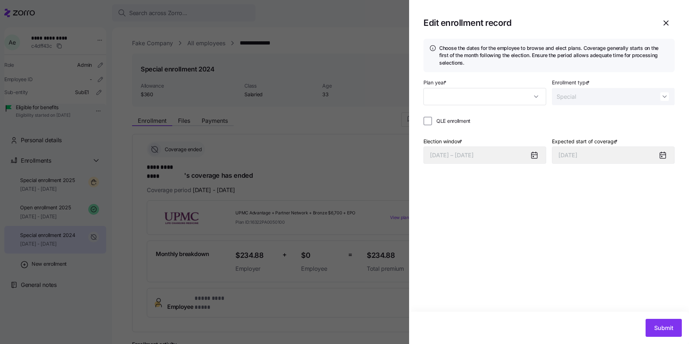
type input "2024"
click at [500, 154] on button "[DATE] – [DATE]" at bounding box center [484, 154] width 123 height 17
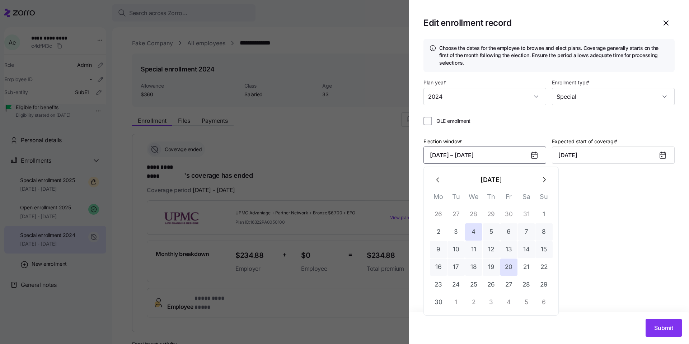
click at [600, 190] on div "Choose the dates for the employee to browse and elect plans. Coverage generally…" at bounding box center [549, 175] width 280 height 273
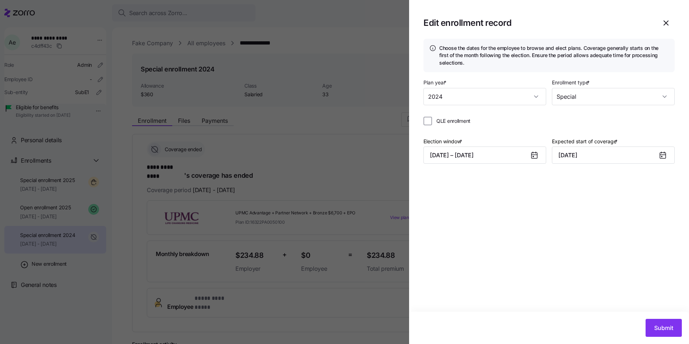
click at [466, 118] on span "QLE enrollment" at bounding box center [453, 120] width 34 height 7
click at [432, 118] on input "QLE enrollment" at bounding box center [427, 121] width 9 height 9
checkbox input "true"
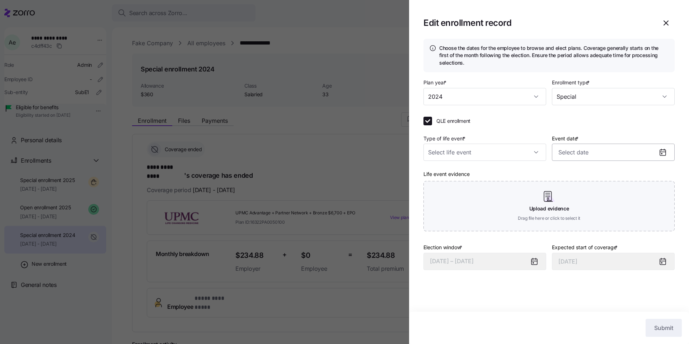
click at [572, 154] on input "Event date *" at bounding box center [613, 151] width 123 height 17
click at [506, 157] on input "Type of life event *" at bounding box center [484, 151] width 123 height 17
click at [495, 214] on div "Death in family" at bounding box center [484, 218] width 117 height 15
type input "Death in family"
click at [586, 145] on input "Event date *" at bounding box center [613, 151] width 123 height 17
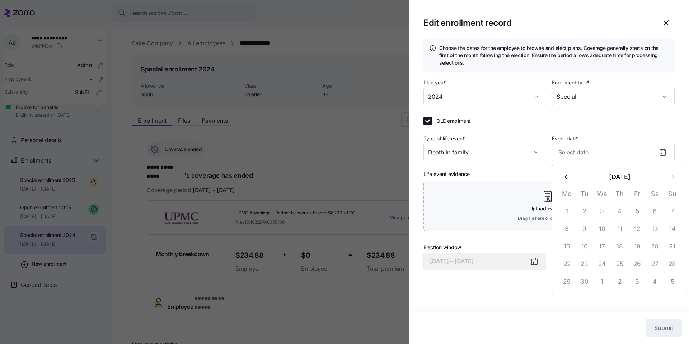
click at [559, 180] on button "button" at bounding box center [566, 176] width 17 height 17
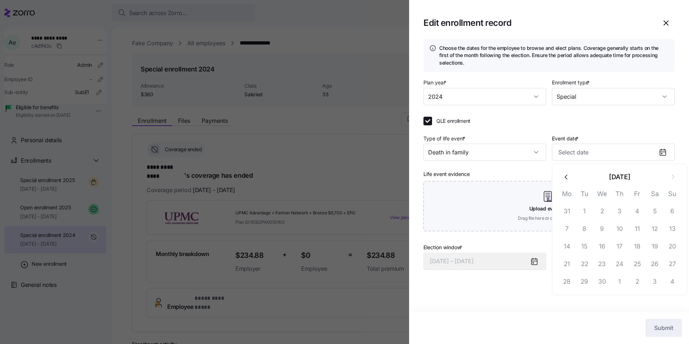
click at [559, 180] on button "button" at bounding box center [566, 176] width 17 height 17
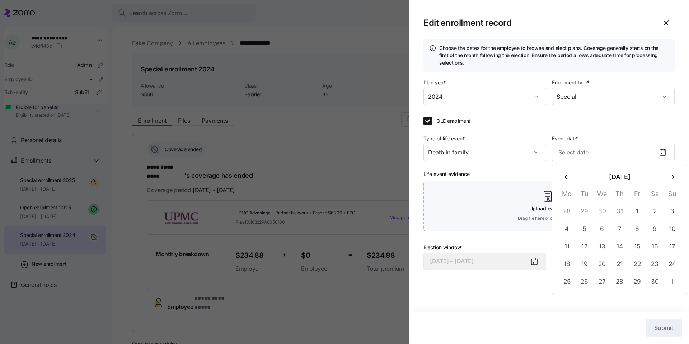
click at [559, 180] on button "button" at bounding box center [566, 176] width 17 height 17
click at [669, 179] on icon "button" at bounding box center [672, 177] width 8 height 8
click at [562, 174] on button "button" at bounding box center [566, 176] width 17 height 17
click at [620, 235] on button "10" at bounding box center [619, 228] width 17 height 17
type input "October 10, 2024"
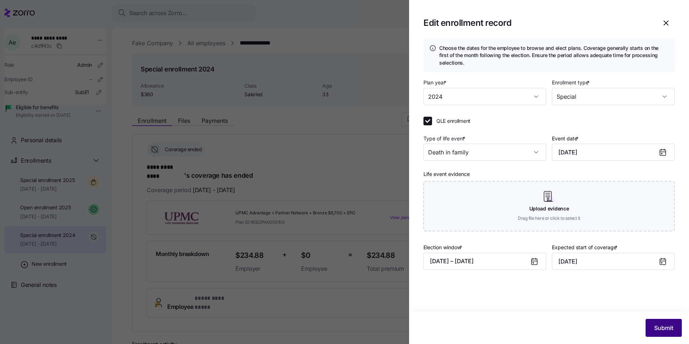
click at [662, 330] on span "Submit" at bounding box center [663, 327] width 19 height 9
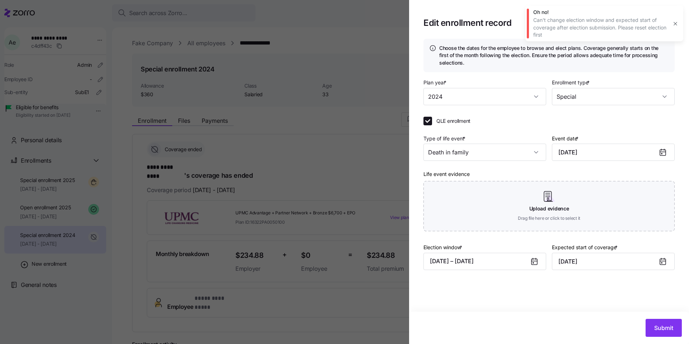
click at [673, 23] on icon "button" at bounding box center [675, 24] width 6 height 6
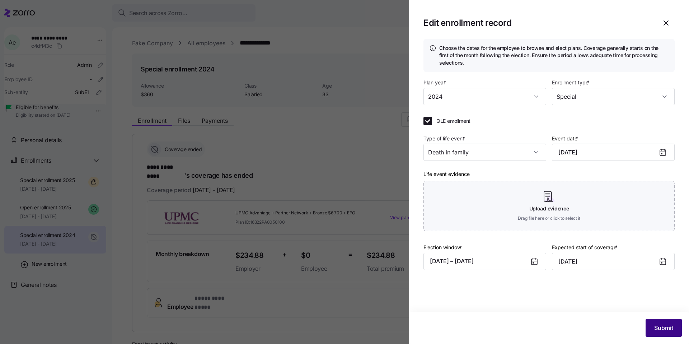
click at [651, 332] on button "Submit" at bounding box center [663, 328] width 36 height 18
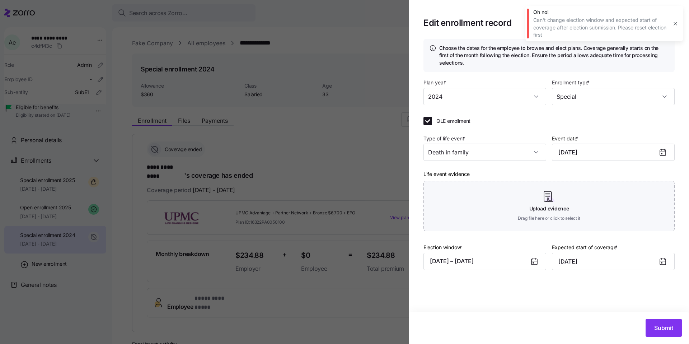
click at [440, 118] on span "QLE enrollment" at bounding box center [453, 120] width 34 height 7
click at [432, 118] on input "QLE enrollment" at bounding box center [427, 121] width 9 height 9
checkbox input "false"
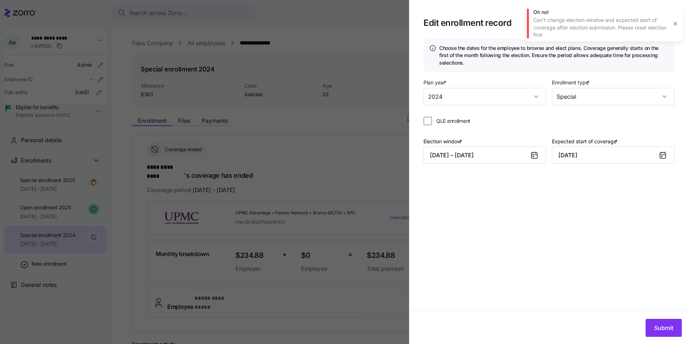
click at [671, 22] on button "button" at bounding box center [675, 24] width 10 height 10
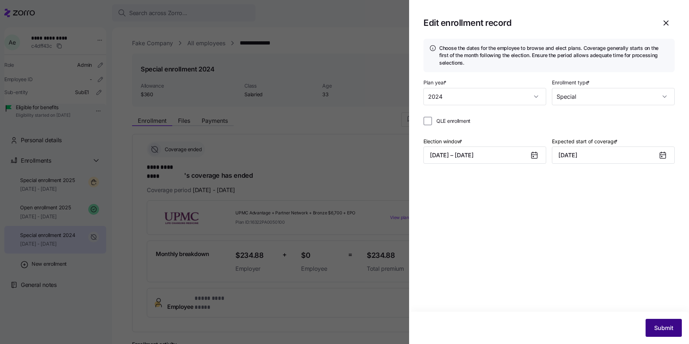
click at [667, 327] on span "Submit" at bounding box center [663, 327] width 19 height 9
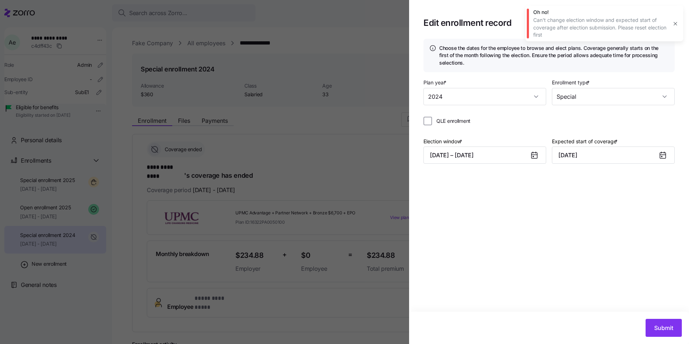
click at [675, 26] on icon "button" at bounding box center [675, 24] width 6 height 6
click at [668, 21] on icon "button" at bounding box center [665, 23] width 9 height 9
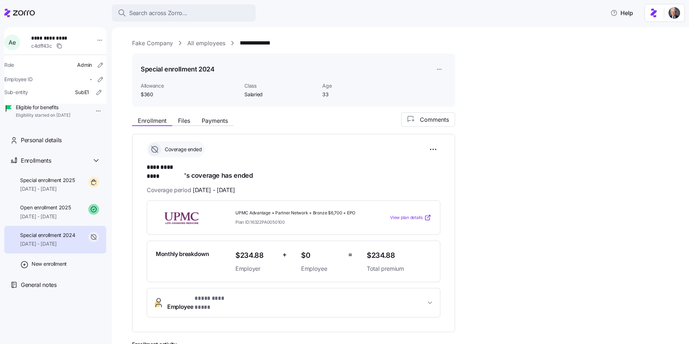
scroll to position [3, 0]
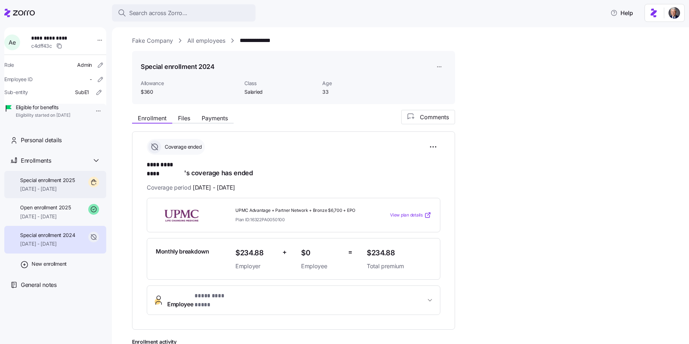
click at [30, 184] on span "Special enrollment 2025" at bounding box center [47, 179] width 55 height 7
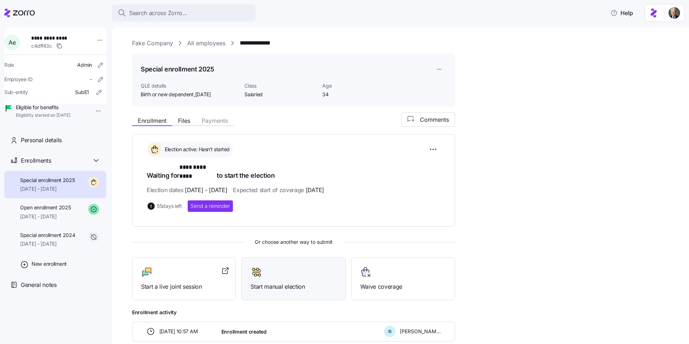
click at [265, 272] on div "Start manual election" at bounding box center [293, 278] width 86 height 25
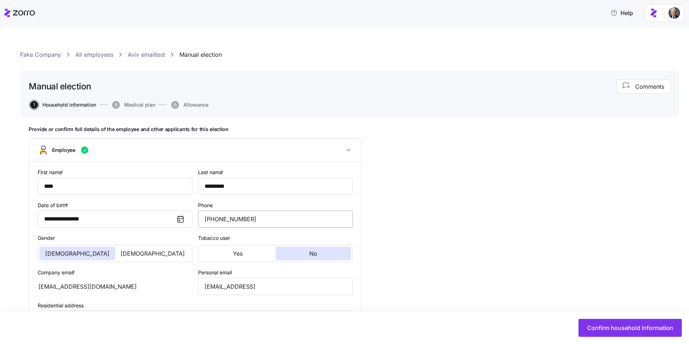
type input "Salaried"
click at [626, 324] on span "Confirm household information" at bounding box center [630, 327] width 86 height 9
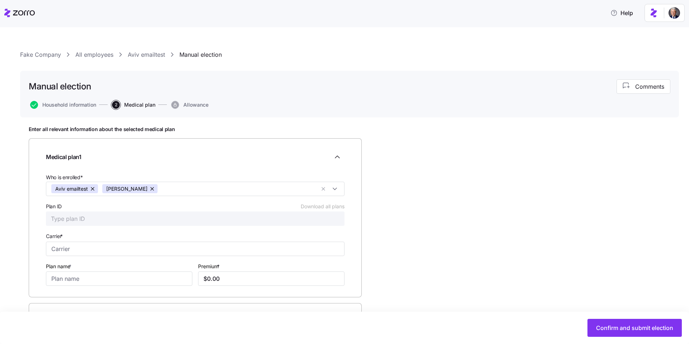
scroll to position [25, 0]
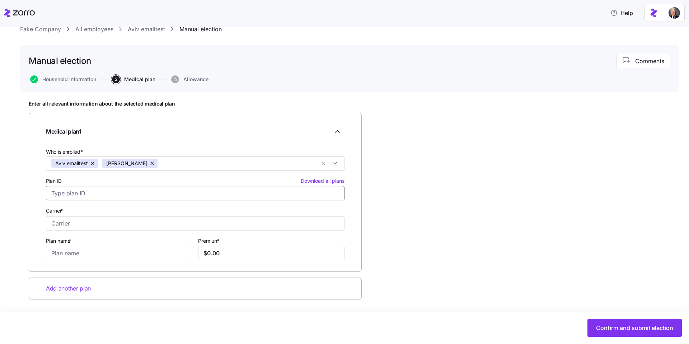
click at [132, 197] on input "Plan ID Download all plans" at bounding box center [195, 193] width 298 height 14
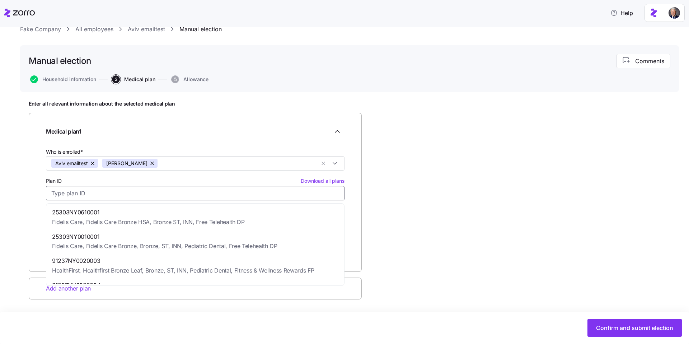
click at [145, 242] on span "Fidelis Care, Fidelis Care Bronze, Bronze, ST, INN, Pediatric Dental, Free Tele…" at bounding box center [164, 245] width 225 height 9
type input "25303NY0010001"
type input "Fidelis Care"
type input "Fidelis Care Bronze, Bronze, ST, INN, Pediatric Dental, Free Telehealth DP"
type input "$1,153.74"
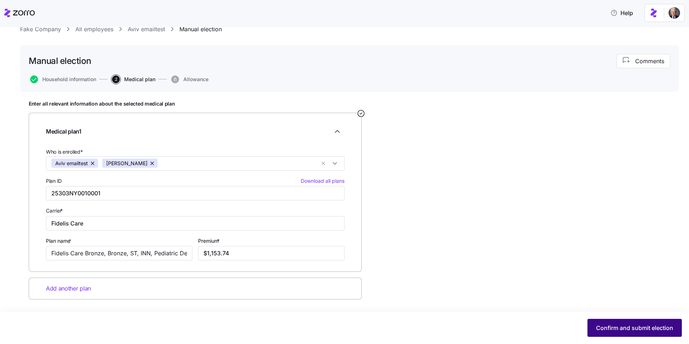
click at [600, 320] on button "Confirm and submit election" at bounding box center [634, 328] width 94 height 18
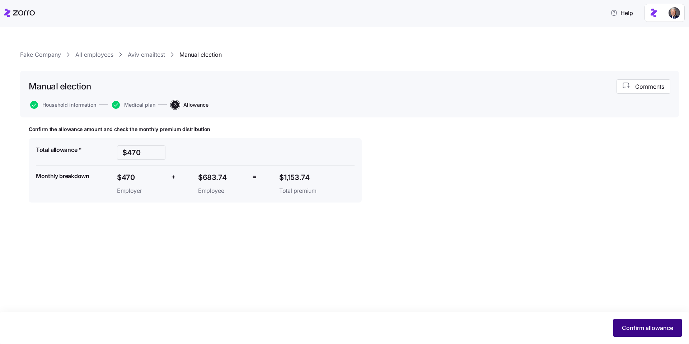
click at [624, 327] on span "Confirm allowance" at bounding box center [647, 327] width 51 height 9
